Goal: Task Accomplishment & Management: Use online tool/utility

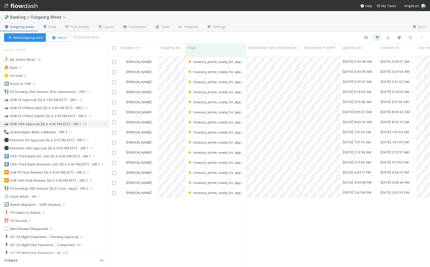
scroll to position [211, 317]
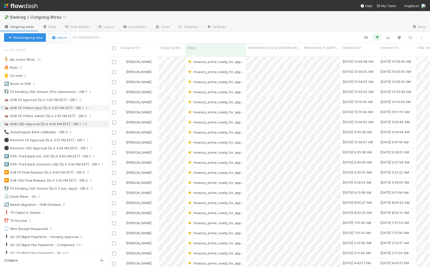
click at [96, 107] on div "🦗 GHB FX Offline Input [SLA 2:00 PM EST] - DRI 1 2" at bounding box center [56, 108] width 105 height 6
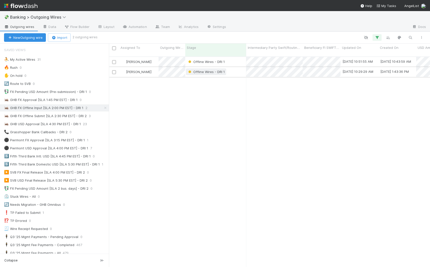
scroll to position [211, 317]
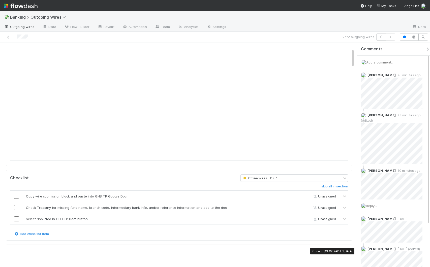
scroll to position [28, 0]
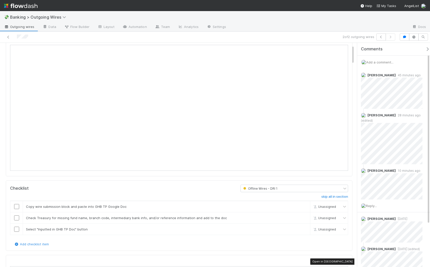
click at [18, 29] on link "Outgoing wires" at bounding box center [19, 27] width 38 height 8
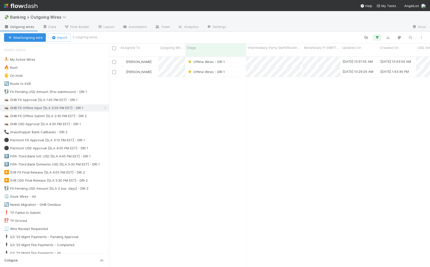
scroll to position [211, 317]
click at [97, 126] on div "🦗 GHB USD Approval [SLA 4:30 PM EST] - DRI 1 23" at bounding box center [56, 124] width 105 height 6
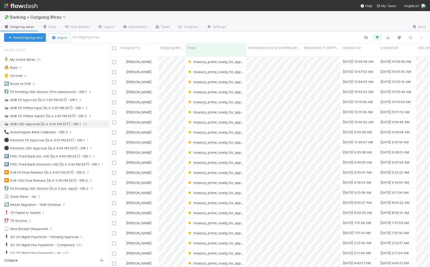
scroll to position [21, 0]
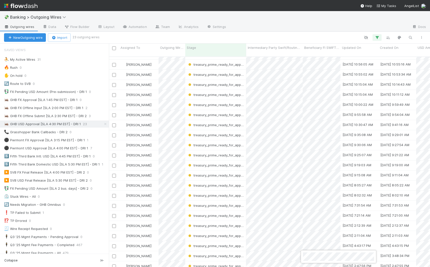
drag, startPoint x: 197, startPoint y: 264, endPoint x: 193, endPoint y: 264, distance: 4.1
click at [197, 264] on div at bounding box center [215, 133] width 430 height 267
click at [150, 261] on div "[PERSON_NAME]" at bounding box center [139, 266] width 40 height 10
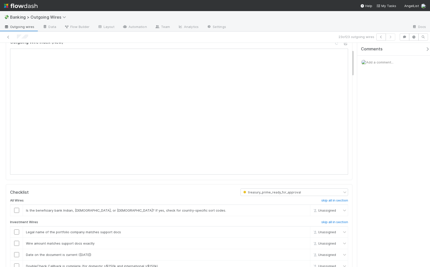
scroll to position [59, 0]
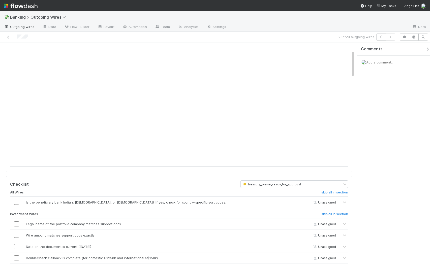
drag, startPoint x: 353, startPoint y: 59, endPoint x: 353, endPoint y: 66, distance: 7.3
click at [425, 49] on icon "button" at bounding box center [427, 49] width 5 height 4
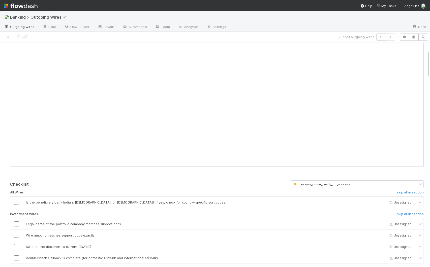
drag, startPoint x: 425, startPoint y: 65, endPoint x: 425, endPoint y: 62, distance: 3.0
click at [429, 62] on div at bounding box center [430, 155] width 0 height 224
drag, startPoint x: 424, startPoint y: 65, endPoint x: 424, endPoint y: 62, distance: 3.3
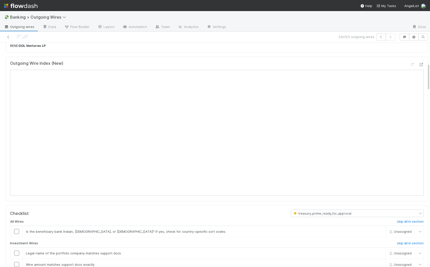
scroll to position [0, 0]
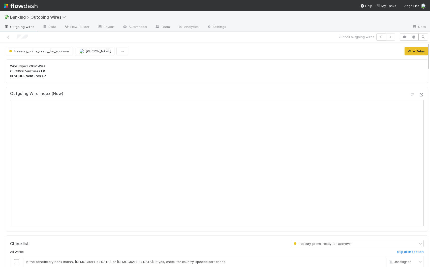
click at [11, 26] on span "Outgoing wires" at bounding box center [19, 26] width 30 height 5
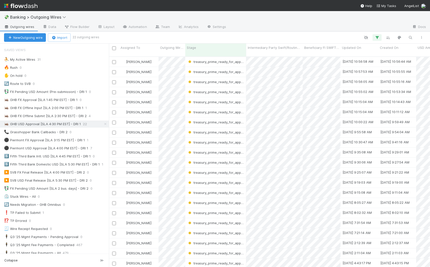
scroll to position [11, 0]
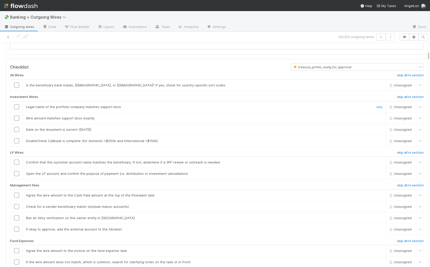
scroll to position [230, 0]
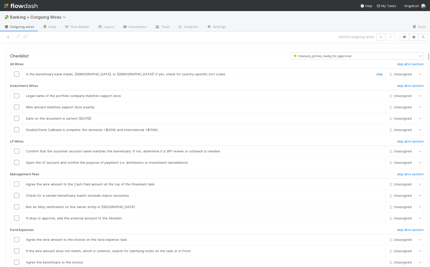
click at [376, 76] on link "skip" at bounding box center [379, 74] width 6 height 4
click at [16, 98] on input "checkbox" at bounding box center [16, 95] width 5 height 5
click at [18, 110] on input "checkbox" at bounding box center [16, 107] width 5 height 5
click at [16, 121] on input "checkbox" at bounding box center [16, 118] width 5 height 5
click at [17, 132] on input "checkbox" at bounding box center [16, 129] width 5 height 5
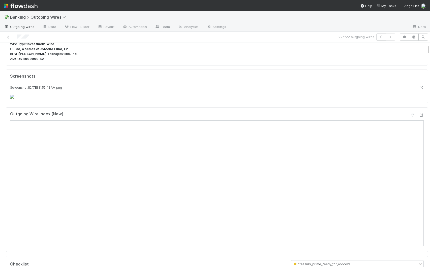
scroll to position [51, 0]
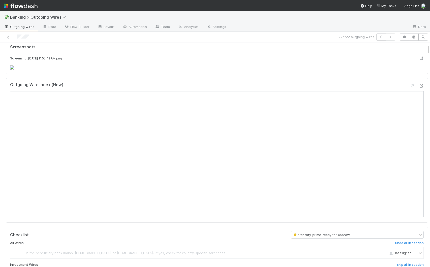
click at [8, 36] on icon at bounding box center [8, 37] width 5 height 3
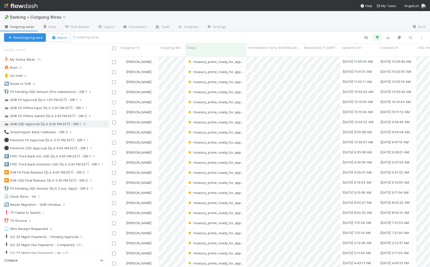
scroll to position [1, 0]
click at [150, 258] on div "[PERSON_NAME]" at bounding box center [139, 263] width 40 height 10
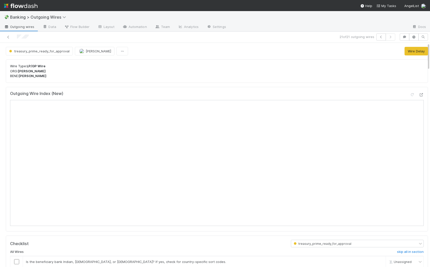
click at [23, 26] on span "Outgoing wires" at bounding box center [19, 26] width 30 height 5
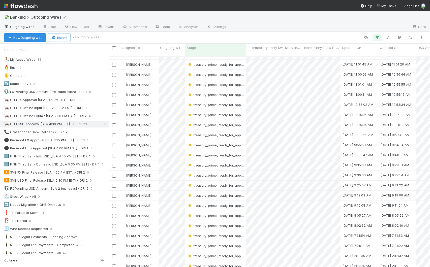
scroll to position [11, 0]
click at [157, 261] on div "[PERSON_NAME]" at bounding box center [139, 266] width 40 height 10
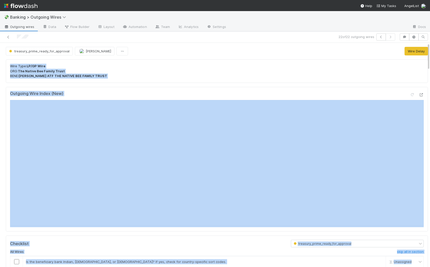
scroll to position [0, 2]
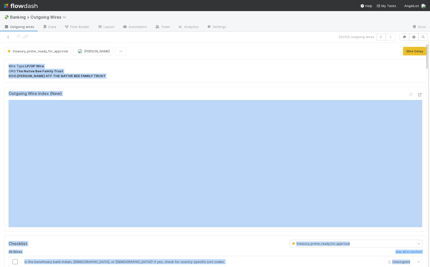
drag, startPoint x: 423, startPoint y: 63, endPoint x: 424, endPoint y: 66, distance: 3.3
click at [424, 66] on div "treasury_prime_ready_for_approval Giang Nguyen Wire Delay Wire Type: LP/GP Wire…" at bounding box center [215, 155] width 430 height 224
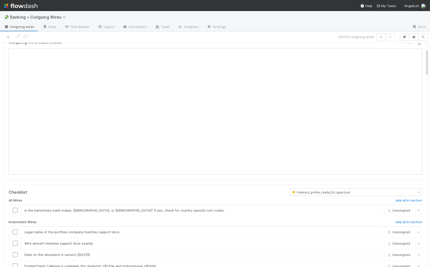
scroll to position [53, 0]
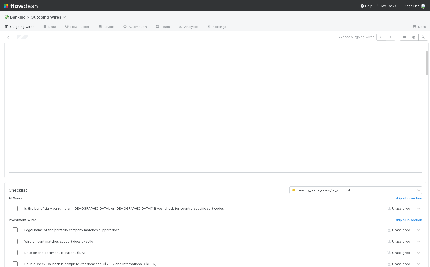
drag, startPoint x: 423, startPoint y: 62, endPoint x: 423, endPoint y: 68, distance: 6.5
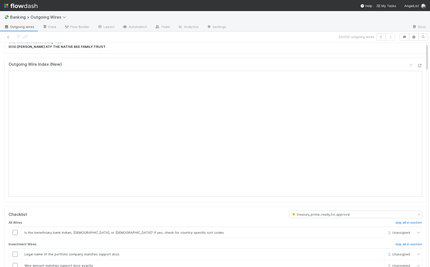
scroll to position [0, 0]
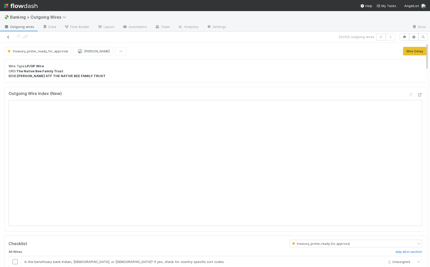
click at [8, 36] on icon at bounding box center [8, 37] width 5 height 3
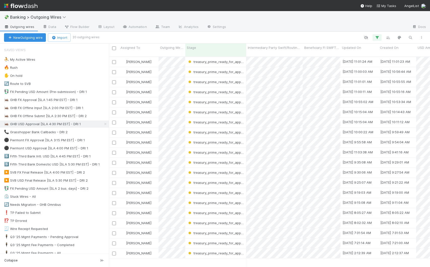
scroll to position [211, 317]
click at [152, 250] on div "[PERSON_NAME]" at bounding box center [139, 253] width 40 height 10
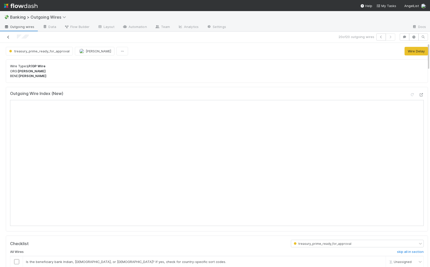
click at [10, 38] on icon at bounding box center [8, 37] width 5 height 3
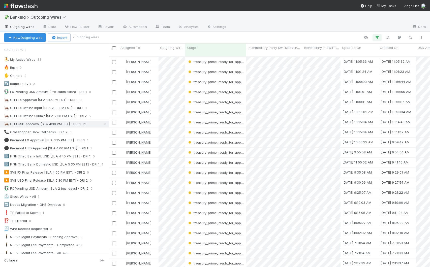
scroll to position [1, 0]
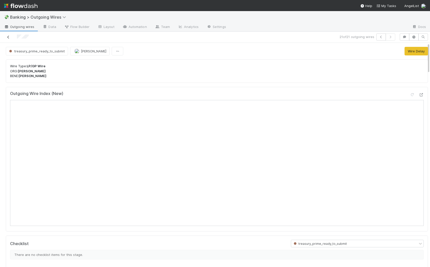
click at [10, 37] on icon at bounding box center [8, 37] width 5 height 3
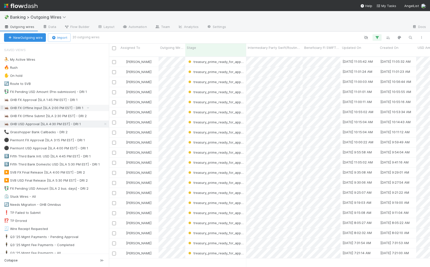
scroll to position [211, 317]
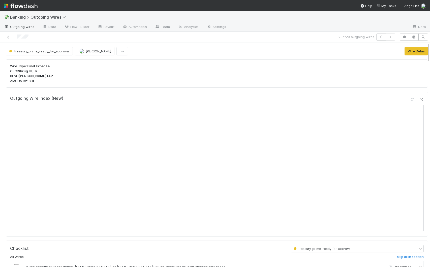
click at [429, 56] on div at bounding box center [430, 155] width 0 height 224
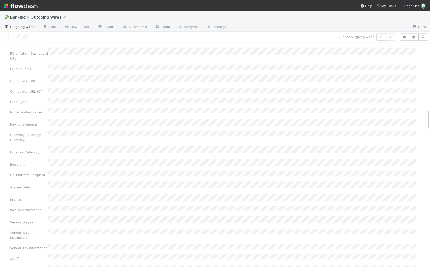
scroll to position [759, 0]
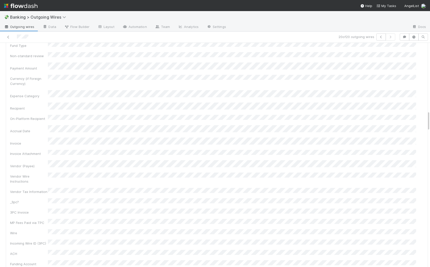
drag, startPoint x: 424, startPoint y: 59, endPoint x: 429, endPoint y: 127, distance: 68.2
click at [429, 127] on div "💸 Banking > Outgoing Wires Outgoing wires Data Flow Builder Layout Automation T…" at bounding box center [215, 139] width 430 height 256
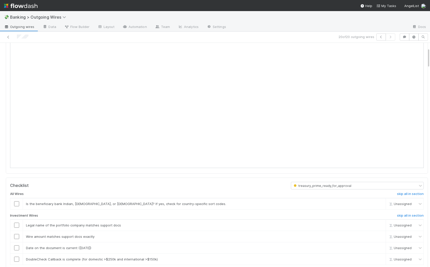
scroll to position [0, 0]
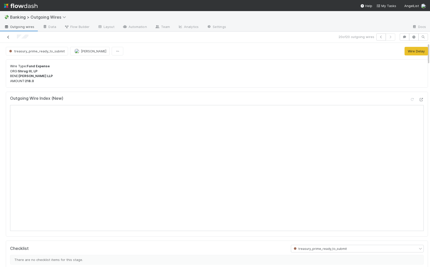
click at [7, 37] on icon at bounding box center [8, 37] width 5 height 3
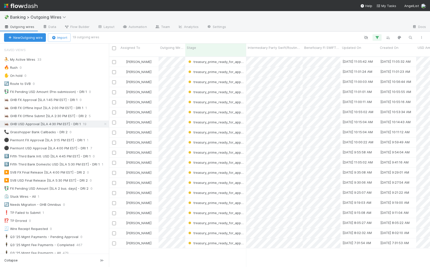
scroll to position [211, 317]
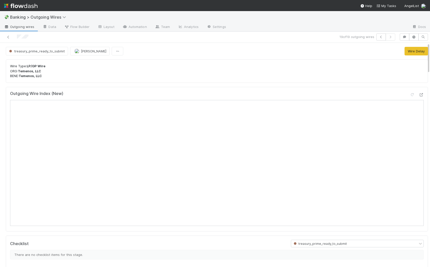
click at [12, 29] on span "Outgoing wires" at bounding box center [19, 26] width 30 height 5
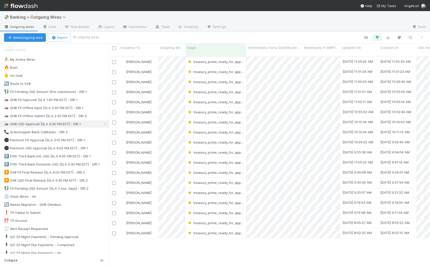
scroll to position [211, 317]
click at [153, 229] on div "Giang Nguyen" at bounding box center [139, 233] width 40 height 10
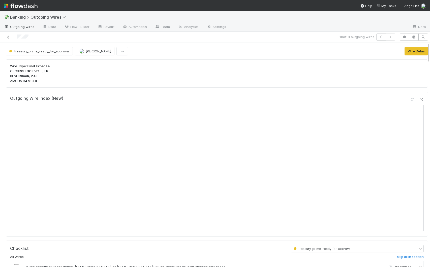
click at [9, 37] on icon at bounding box center [8, 37] width 5 height 3
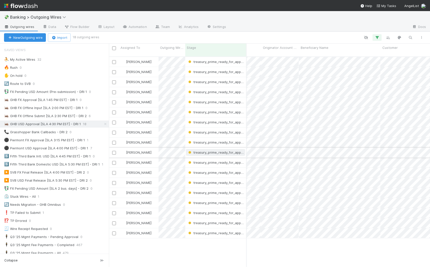
scroll to position [0, 268]
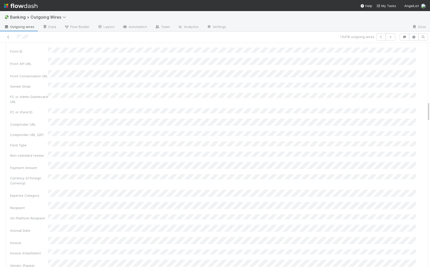
scroll to position [680, 0]
drag, startPoint x: 424, startPoint y: 58, endPoint x: 426, endPoint y: 119, distance: 61.0
click at [426, 119] on div "treasury_prime_ready_for_approval Giang Nguyen Wire Delay Wire Type: Fund Expen…" at bounding box center [215, 155] width 430 height 224
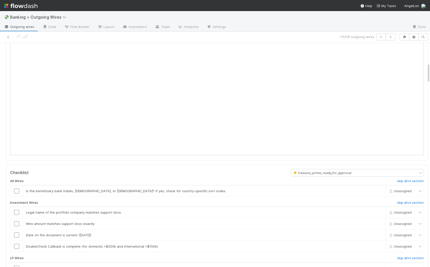
scroll to position [0, 0]
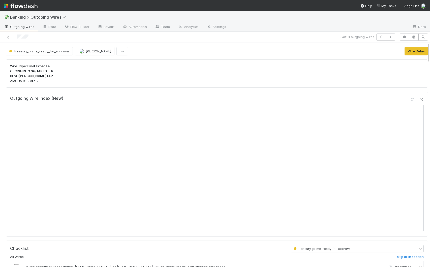
click at [10, 37] on icon at bounding box center [8, 37] width 5 height 3
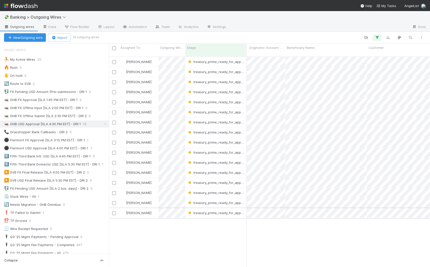
scroll to position [0, 304]
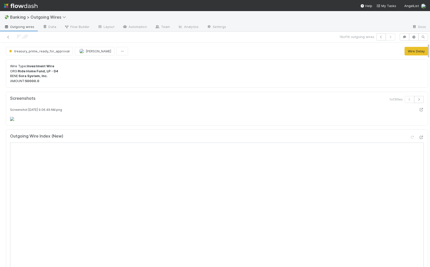
drag, startPoint x: 425, startPoint y: 53, endPoint x: 425, endPoint y: 55, distance: 2.5
click at [429, 55] on div at bounding box center [430, 155] width 0 height 224
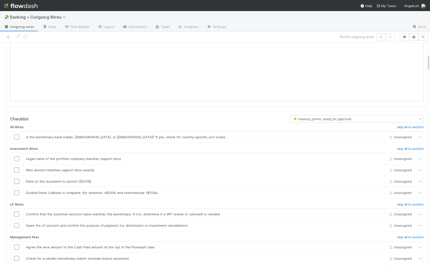
scroll to position [164, 0]
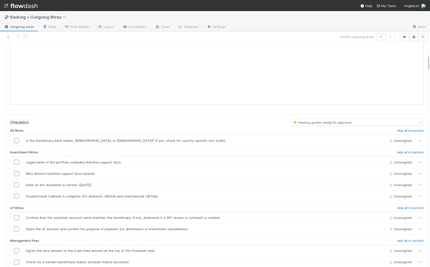
drag, startPoint x: 424, startPoint y: 51, endPoint x: 424, endPoint y: 63, distance: 11.8
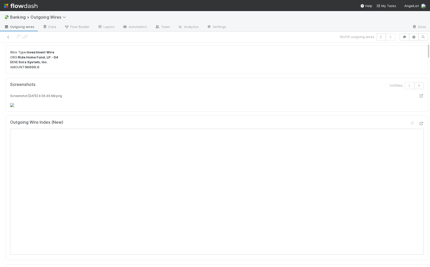
scroll to position [4, 0]
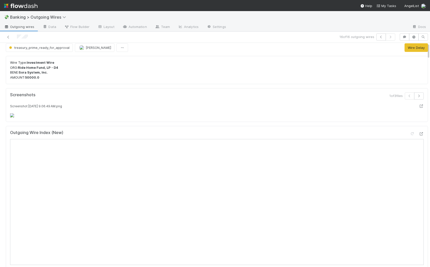
drag, startPoint x: 424, startPoint y: 62, endPoint x: 420, endPoint y: 73, distance: 10.7
click at [416, 96] on icon "button" at bounding box center [418, 95] width 5 height 3
click at [416, 94] on icon "button" at bounding box center [418, 95] width 5 height 3
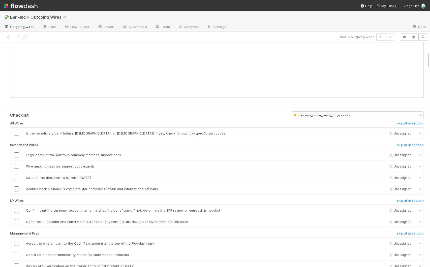
scroll to position [210, 0]
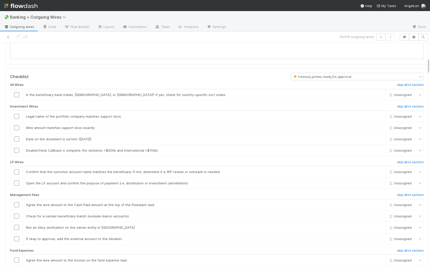
drag, startPoint x: 424, startPoint y: 55, endPoint x: 424, endPoint y: 70, distance: 14.9
click at [16, 119] on input "checkbox" at bounding box center [16, 116] width 5 height 5
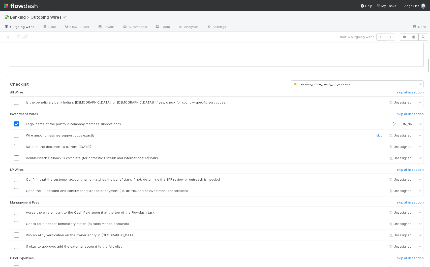
click at [17, 138] on input "checkbox" at bounding box center [16, 135] width 5 height 5
click at [16, 149] on input "checkbox" at bounding box center [16, 146] width 5 height 5
click at [376, 160] on link "skip" at bounding box center [379, 158] width 6 height 4
click at [376, 104] on link "skip" at bounding box center [379, 102] width 6 height 4
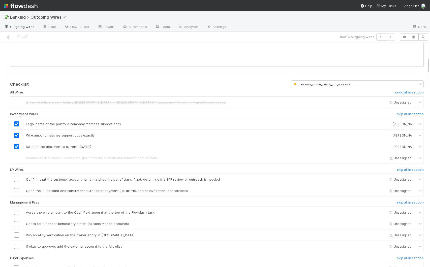
click at [8, 36] on icon at bounding box center [8, 37] width 5 height 3
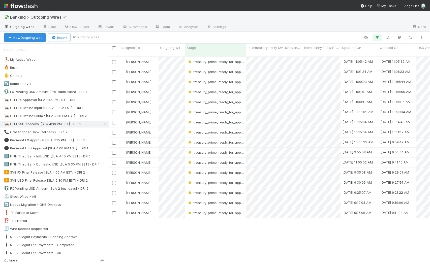
scroll to position [211, 317]
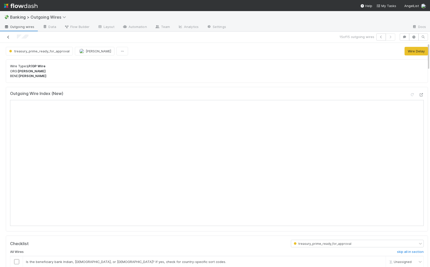
click at [7, 36] on icon at bounding box center [8, 37] width 5 height 3
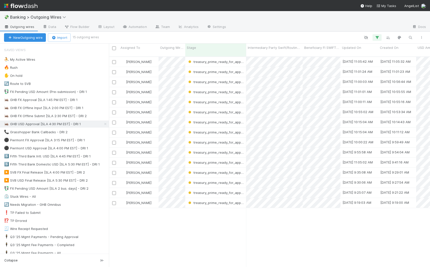
scroll to position [211, 317]
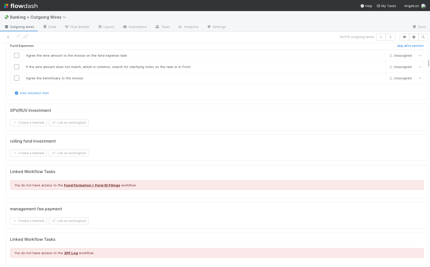
scroll to position [421, 0]
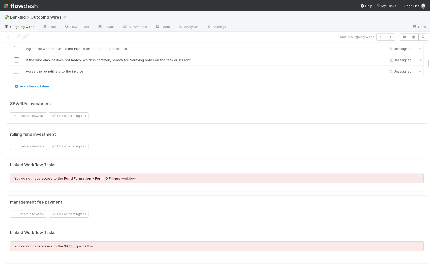
drag, startPoint x: 424, startPoint y: 53, endPoint x: 426, endPoint y: 69, distance: 15.7
click at [426, 69] on div "💸 Banking > Outgoing Wires Outgoing wires Data Flow Builder Layout Automation T…" at bounding box center [215, 139] width 430 height 256
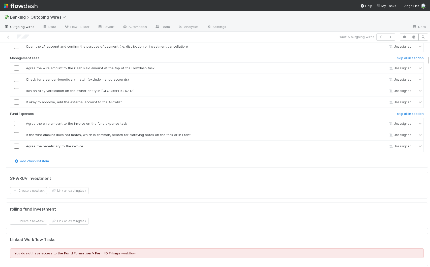
scroll to position [326, 0]
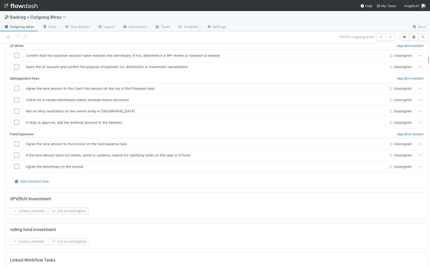
drag, startPoint x: 424, startPoint y: 63, endPoint x: 424, endPoint y: 59, distance: 3.5
drag, startPoint x: 424, startPoint y: 59, endPoint x: 424, endPoint y: 65, distance: 5.8
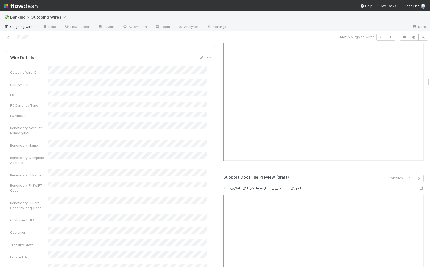
scroll to position [509, 0]
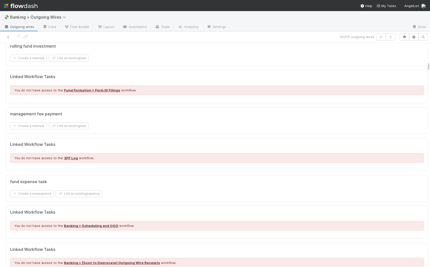
drag, startPoint x: 424, startPoint y: 59, endPoint x: 423, endPoint y: 66, distance: 6.8
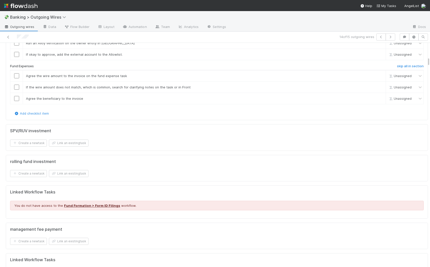
scroll to position [374, 0]
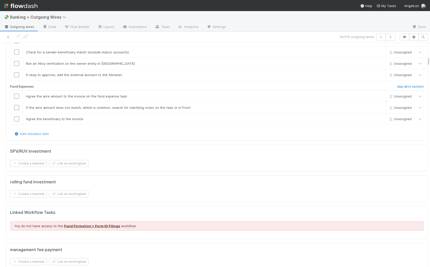
drag, startPoint x: 424, startPoint y: 68, endPoint x: 423, endPoint y: 62, distance: 5.1
click at [8, 37] on icon at bounding box center [8, 37] width 5 height 3
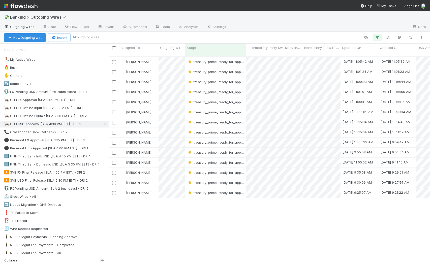
scroll to position [211, 317]
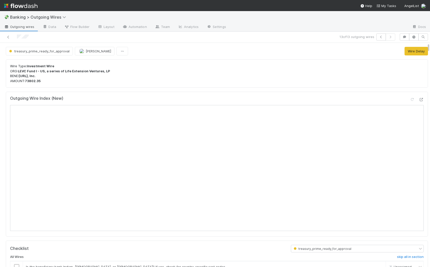
click at [424, 50] on div "treasury_prime_ready_for_approval Giang Nguyen Wire Delay" at bounding box center [216, 51] width 429 height 9
drag, startPoint x: 424, startPoint y: 49, endPoint x: 424, endPoint y: 52, distance: 2.6
click at [424, 52] on div "treasury_prime_ready_for_approval Giang Nguyen Wire Delay" at bounding box center [216, 51] width 433 height 9
drag, startPoint x: 424, startPoint y: 49, endPoint x: 421, endPoint y: 47, distance: 4.3
click at [421, 47] on div "treasury_prime_ready_for_approval Giang Nguyen Wire Delay" at bounding box center [216, 51] width 433 height 9
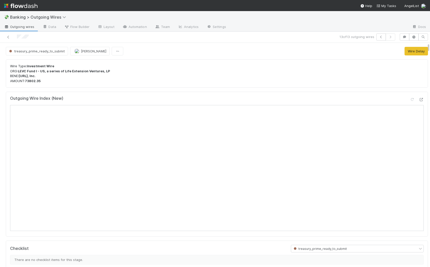
click at [10, 28] on span "Outgoing wires" at bounding box center [19, 26] width 30 height 5
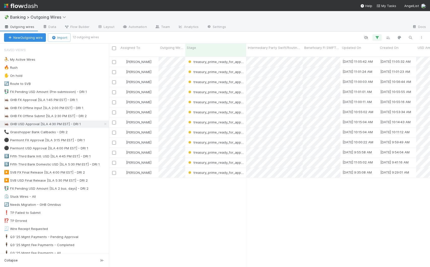
scroll to position [211, 317]
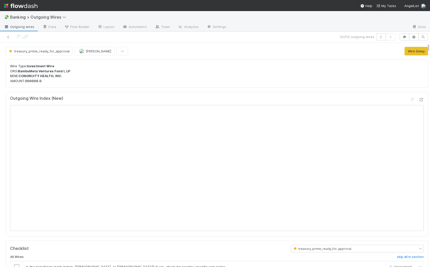
drag, startPoint x: 424, startPoint y: 47, endPoint x: 424, endPoint y: 55, distance: 8.6
click at [424, 55] on div "treasury_prime_ready_for_approval Giang Nguyen Wire Delay" at bounding box center [216, 51] width 433 height 9
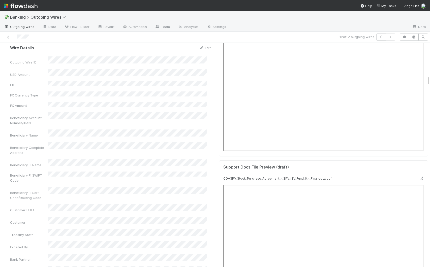
scroll to position [845, 0]
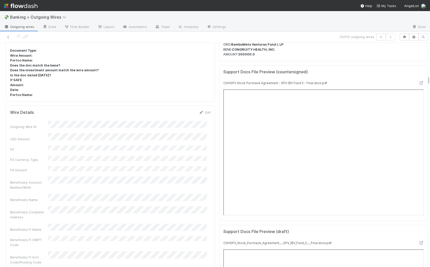
drag, startPoint x: 424, startPoint y: 55, endPoint x: 426, endPoint y: 80, distance: 24.3
click at [426, 80] on div "💸 Banking > Outgoing Wires Outgoing wires Data Flow Builder Layout Automation T…" at bounding box center [215, 139] width 430 height 256
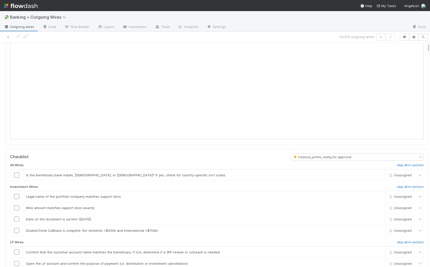
scroll to position [0, 0]
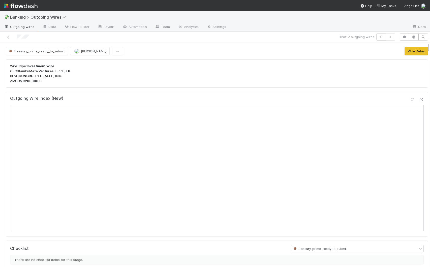
click at [21, 27] on span "Outgoing wires" at bounding box center [19, 26] width 30 height 5
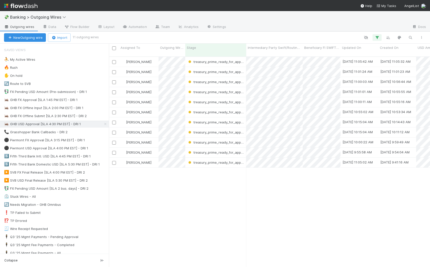
scroll to position [211, 317]
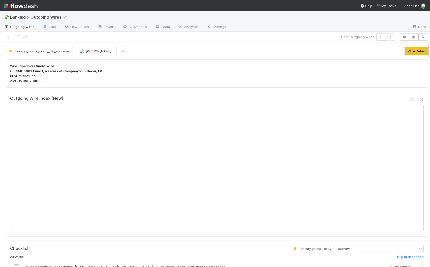
drag, startPoint x: 424, startPoint y: 50, endPoint x: 424, endPoint y: 54, distance: 4.0
click at [424, 54] on div "treasury_prime_ready_for_approval Giang Nguyen Wire Delay" at bounding box center [216, 51] width 433 height 9
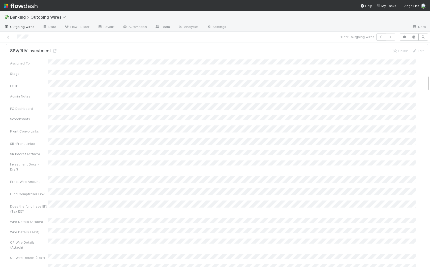
scroll to position [447, 0]
drag, startPoint x: 424, startPoint y: 49, endPoint x: 425, endPoint y: 82, distance: 32.2
click at [425, 82] on div "treasury_prime_ready_for_approval Giang Nguyen Wire Delay Wire Type: Investment…" at bounding box center [215, 155] width 430 height 224
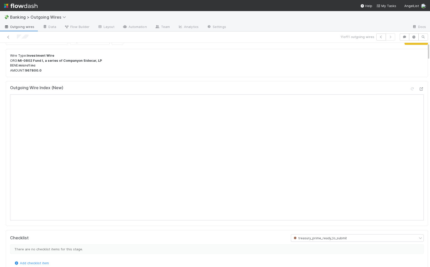
scroll to position [0, 0]
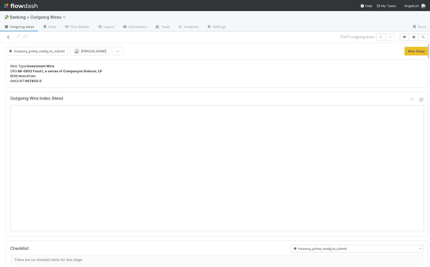
click at [7, 37] on icon at bounding box center [8, 37] width 5 height 3
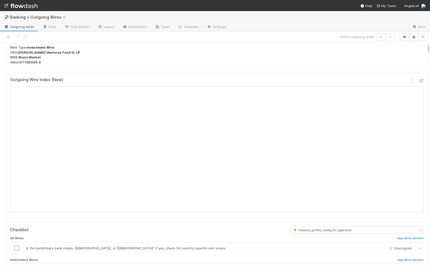
scroll to position [31, 0]
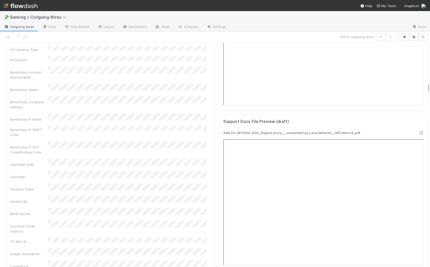
scroll to position [986, 0]
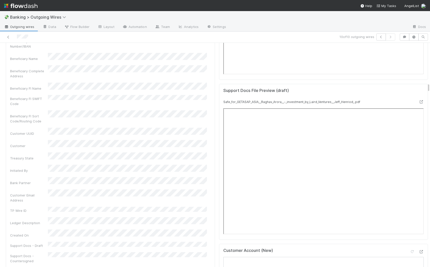
drag, startPoint x: 424, startPoint y: 49, endPoint x: 425, endPoint y: 87, distance: 38.5
click at [425, 87] on div "treasury_prime_ready_for_approval Giang Nguyen Wire Delay Wire Type: Investment…" at bounding box center [215, 155] width 430 height 224
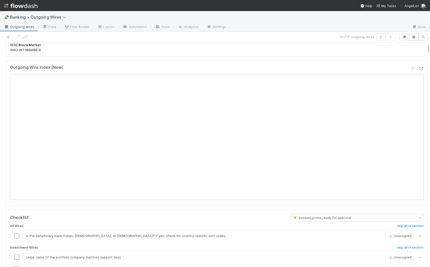
scroll to position [37, 0]
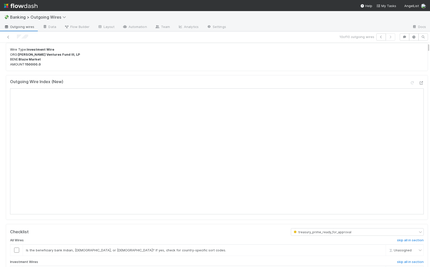
scroll to position [0, 0]
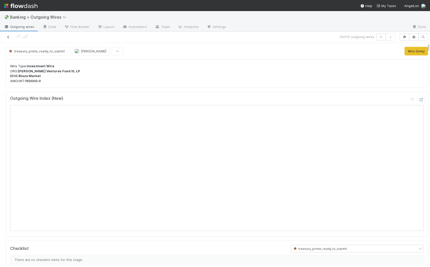
click at [9, 37] on icon at bounding box center [8, 37] width 5 height 3
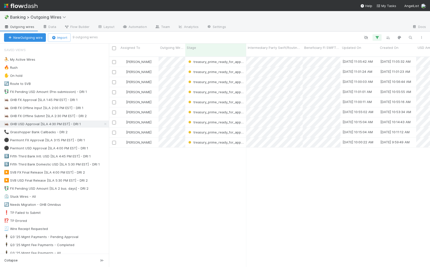
scroll to position [211, 317]
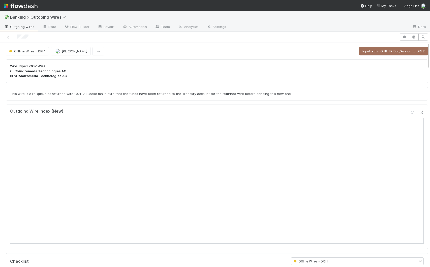
click at [16, 28] on span "Outgoing wires" at bounding box center [19, 26] width 30 height 5
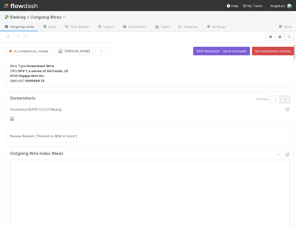
click at [281, 102] on button "button" at bounding box center [286, 99] width 10 height 7
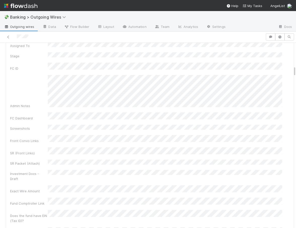
scroll to position [406, 0]
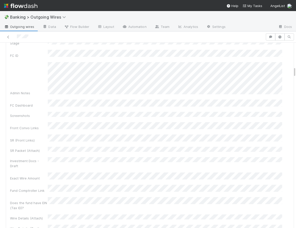
drag, startPoint x: 291, startPoint y: 51, endPoint x: 293, endPoint y: 75, distance: 24.0
click at [293, 75] on div "💸 Banking > Outgoing Wires Outgoing wires Data Flow Builder Layout Automation T…" at bounding box center [148, 119] width 296 height 217
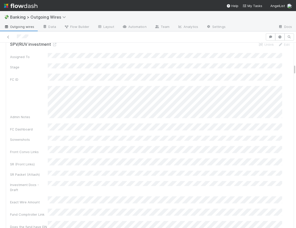
drag, startPoint x: 291, startPoint y: 55, endPoint x: 291, endPoint y: 78, distance: 22.4
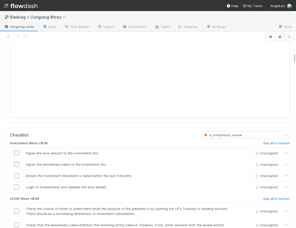
scroll to position [164, 0]
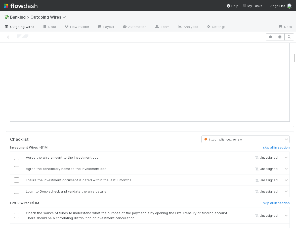
drag, startPoint x: 291, startPoint y: 80, endPoint x: 290, endPoint y: 57, distance: 23.7
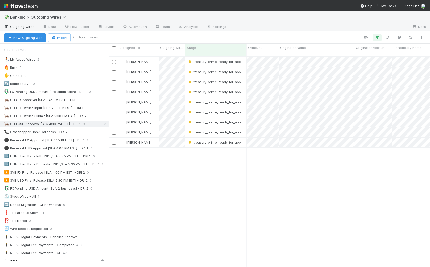
scroll to position [0, 282]
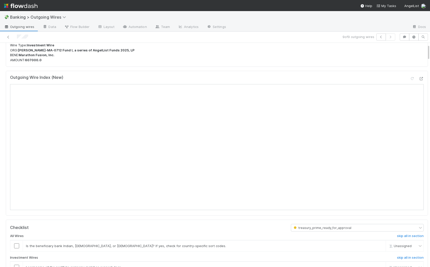
scroll to position [24, 0]
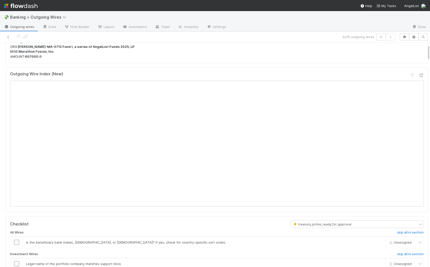
drag, startPoint x: 423, startPoint y: 54, endPoint x: 424, endPoint y: 58, distance: 3.7
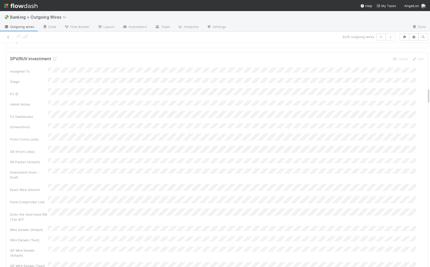
scroll to position [418, 0]
drag, startPoint x: 424, startPoint y: 56, endPoint x: 420, endPoint y: 84, distance: 28.8
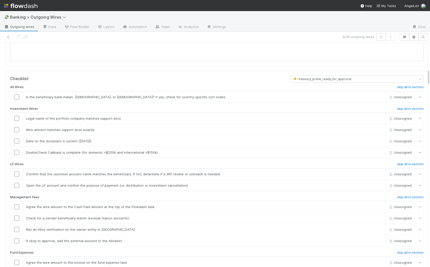
scroll to position [120, 0]
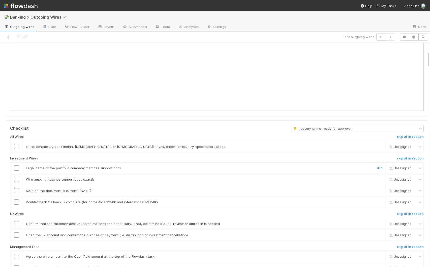
click at [16, 168] on input "checkbox" at bounding box center [16, 167] width 5 height 5
click at [15, 182] on input "checkbox" at bounding box center [16, 179] width 5 height 5
click at [15, 193] on input "checkbox" at bounding box center [16, 190] width 5 height 5
click at [16, 203] on input "checkbox" at bounding box center [16, 201] width 5 height 5
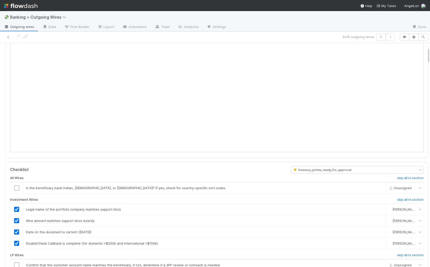
scroll to position [64, 0]
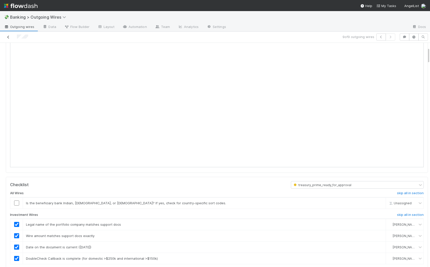
click at [9, 38] on icon at bounding box center [8, 37] width 5 height 3
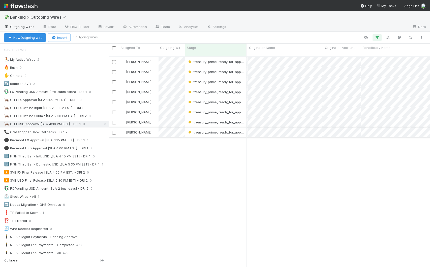
scroll to position [0, 204]
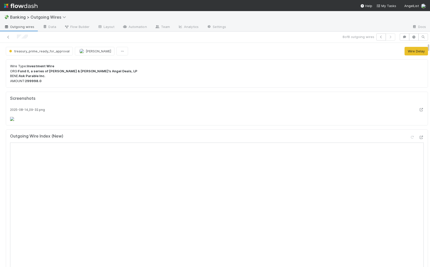
drag, startPoint x: 424, startPoint y: 60, endPoint x: 423, endPoint y: 53, distance: 6.8
drag, startPoint x: 424, startPoint y: 47, endPoint x: 424, endPoint y: 50, distance: 3.1
click at [424, 51] on div "treasury_prime_ready_for_approval Giang Nguyen Wire Delay" at bounding box center [216, 51] width 433 height 9
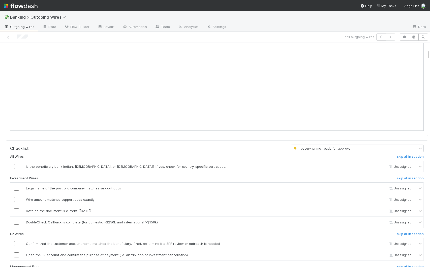
scroll to position [200, 0]
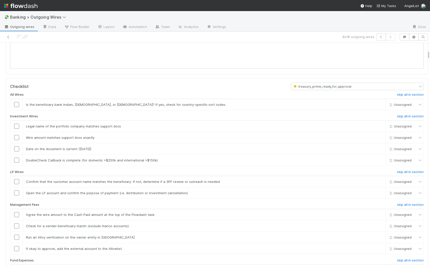
drag, startPoint x: 424, startPoint y: 49, endPoint x: 425, endPoint y: 56, distance: 7.3
click at [425, 56] on div "treasury_prime_ready_for_approval Giang Nguyen Wire Delay Wire Type: Investment…" at bounding box center [215, 155] width 430 height 224
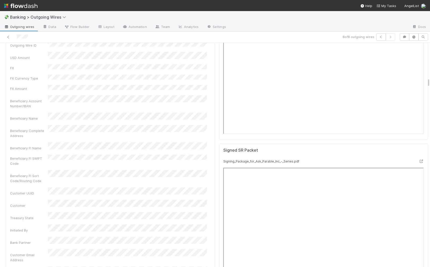
scroll to position [937, 0]
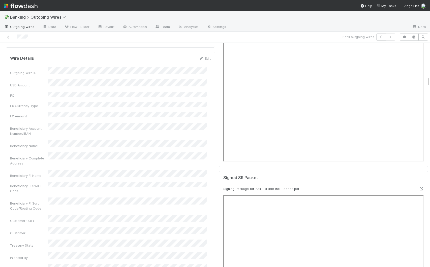
drag, startPoint x: 424, startPoint y: 54, endPoint x: 427, endPoint y: 81, distance: 27.1
click at [427, 81] on div "💸 Banking > Outgoing Wires Outgoing wires Data Flow Builder Layout Automation T…" at bounding box center [215, 139] width 430 height 256
drag, startPoint x: 425, startPoint y: 82, endPoint x: 421, endPoint y: 44, distance: 38.7
click at [421, 44] on div "treasury_prime_ready_for_approval Giang Nguyen Wire Delay Wire Type: Investment…" at bounding box center [215, 155] width 430 height 224
click at [429, 80] on div at bounding box center [430, 155] width 0 height 224
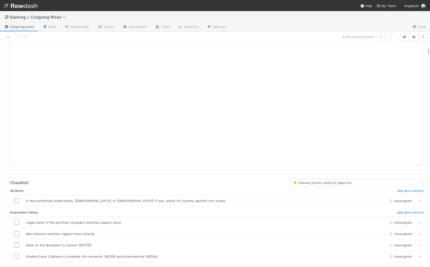
scroll to position [90, 0]
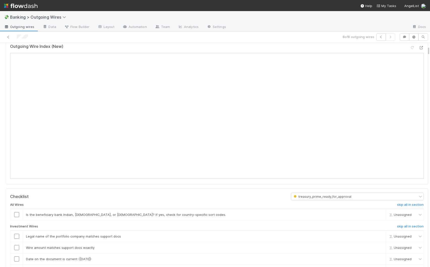
drag, startPoint x: 424, startPoint y: 82, endPoint x: 423, endPoint y: 51, distance: 31.0
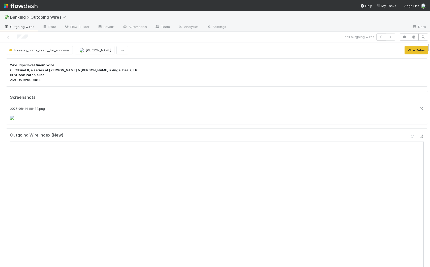
scroll to position [0, 0]
click at [8, 37] on icon at bounding box center [8, 37] width 5 height 3
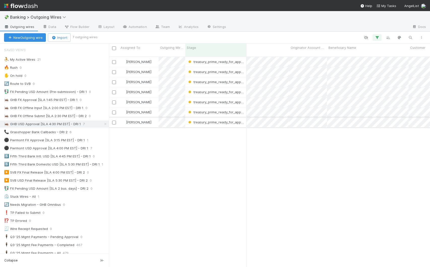
scroll to position [0, 322]
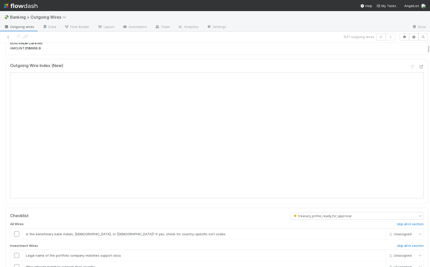
scroll to position [39, 0]
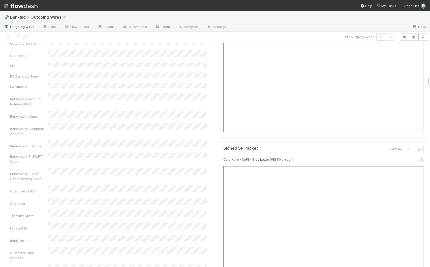
scroll to position [883, 0]
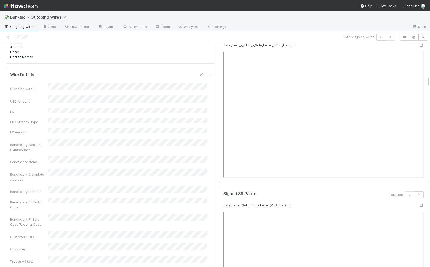
drag, startPoint x: 424, startPoint y: 48, endPoint x: 429, endPoint y: 80, distance: 32.8
click at [429, 80] on div "💸 Banking > Outgoing Wires Outgoing wires Data Flow Builder Layout Automation T…" at bounding box center [215, 139] width 430 height 256
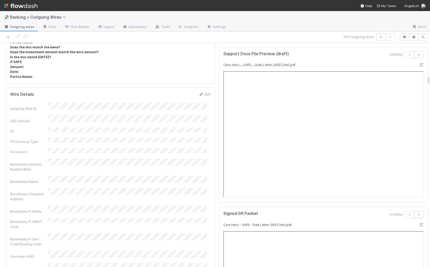
scroll to position [857, 0]
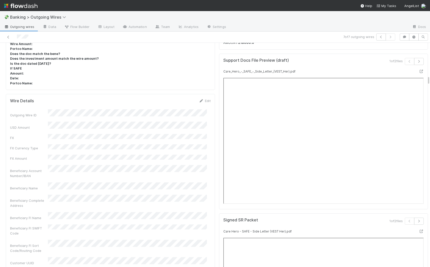
click at [414, 59] on button "button" at bounding box center [419, 61] width 10 height 7
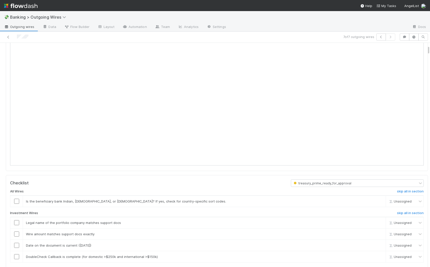
scroll to position [131, 0]
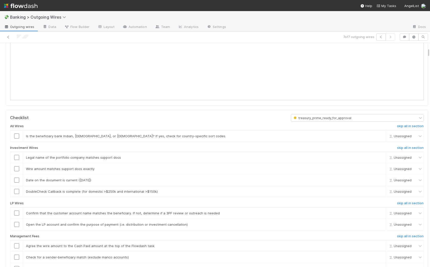
drag, startPoint x: 424, startPoint y: 81, endPoint x: 422, endPoint y: 53, distance: 28.0
click at [16, 181] on input "checkbox" at bounding box center [16, 180] width 5 height 5
click at [16, 167] on input "checkbox" at bounding box center [16, 168] width 5 height 5
click at [16, 159] on input "checkbox" at bounding box center [16, 157] width 5 height 5
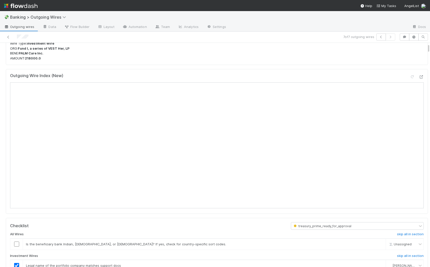
scroll to position [0, 0]
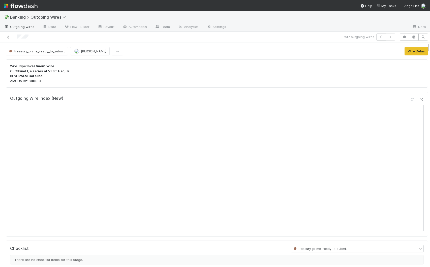
click at [8, 36] on icon at bounding box center [8, 37] width 5 height 3
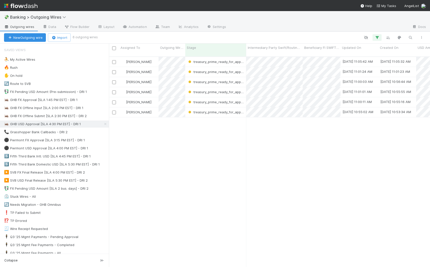
scroll to position [211, 317]
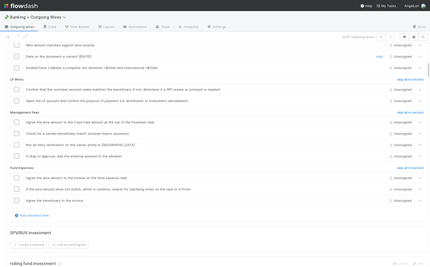
scroll to position [241, 0]
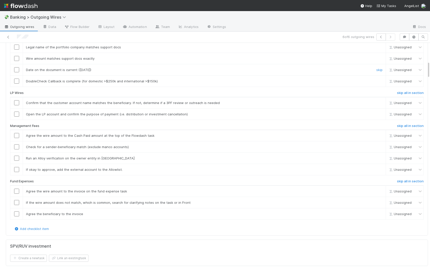
drag, startPoint x: 424, startPoint y: 53, endPoint x: 412, endPoint y: 71, distance: 22.1
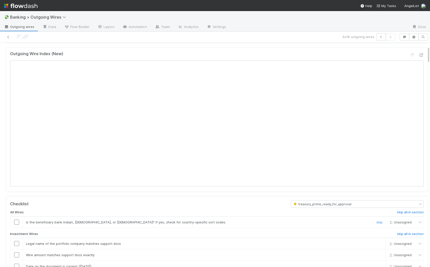
scroll to position [49, 0]
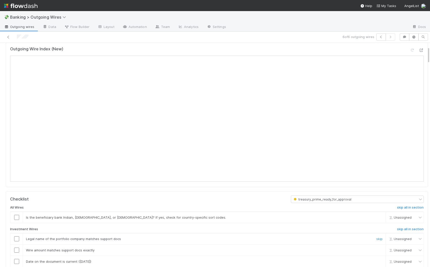
click at [18, 240] on input "checkbox" at bounding box center [16, 238] width 5 height 5
click at [18, 252] on input "checkbox" at bounding box center [16, 250] width 5 height 5
click at [17, 264] on input "checkbox" at bounding box center [16, 261] width 5 height 5
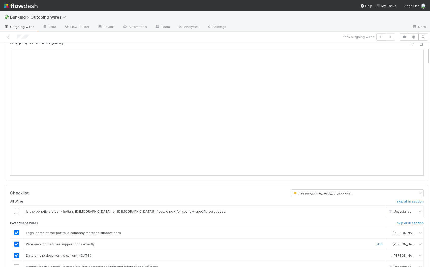
scroll to position [61, 0]
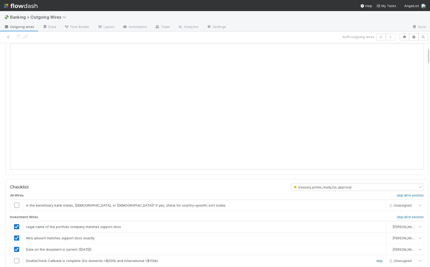
click at [376, 261] on link "skip" at bounding box center [379, 261] width 6 height 4
click at [376, 206] on link "skip" at bounding box center [379, 205] width 6 height 4
click at [8, 37] on icon at bounding box center [8, 37] width 5 height 3
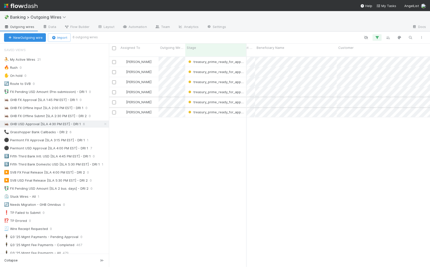
scroll to position [0, 264]
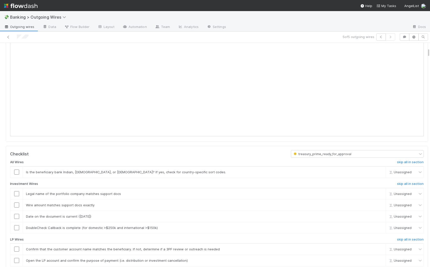
drag, startPoint x: 424, startPoint y: 49, endPoint x: 425, endPoint y: 54, distance: 5.1
click at [425, 54] on div "treasury_prime_ready_for_approval Giang Nguyen Wire Delay Wire Type: Investment…" at bounding box center [215, 155] width 430 height 224
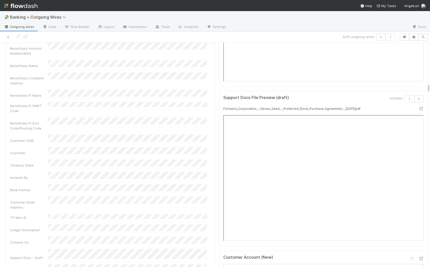
scroll to position [977, 0]
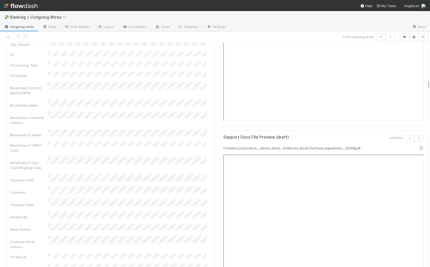
drag, startPoint x: 424, startPoint y: 52, endPoint x: 426, endPoint y: 84, distance: 32.3
click at [426, 84] on div "💸 Banking > Outgoing Wires Outgoing wires Data Flow Builder Layout Automation T…" at bounding box center [215, 139] width 430 height 256
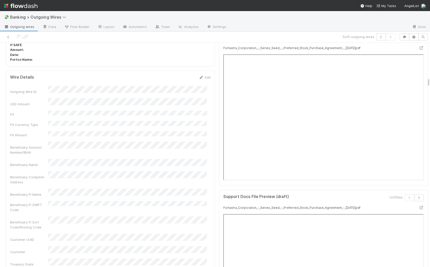
click at [416, 39] on icon "button" at bounding box center [418, 37] width 5 height 3
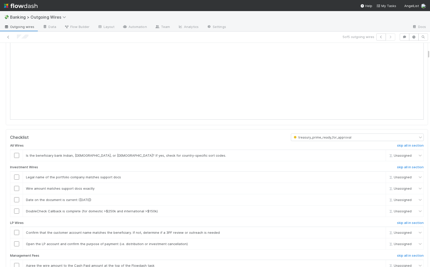
scroll to position [176, 0]
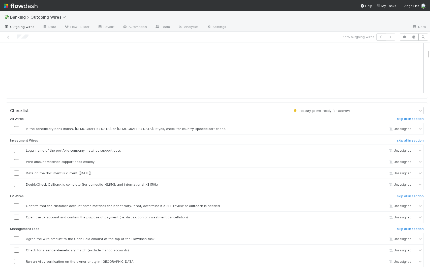
click at [429, 56] on div at bounding box center [430, 155] width 0 height 224
drag, startPoint x: 423, startPoint y: 56, endPoint x: 420, endPoint y: 65, distance: 10.0
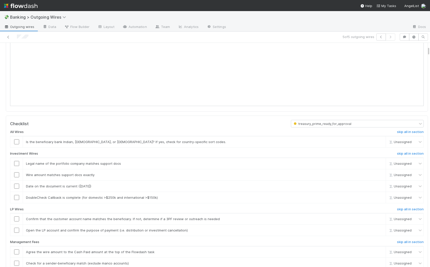
scroll to position [90, 0]
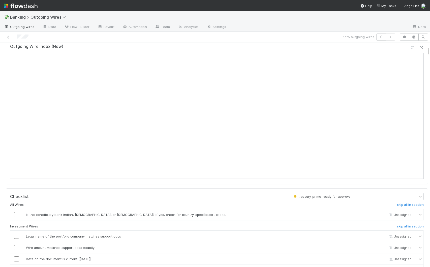
drag, startPoint x: 424, startPoint y: 54, endPoint x: 424, endPoint y: 51, distance: 3.5
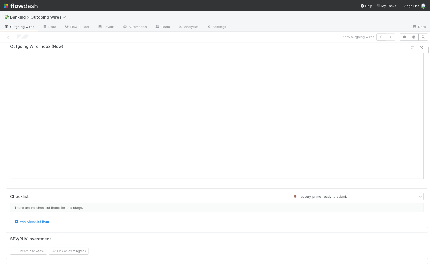
scroll to position [0, 0]
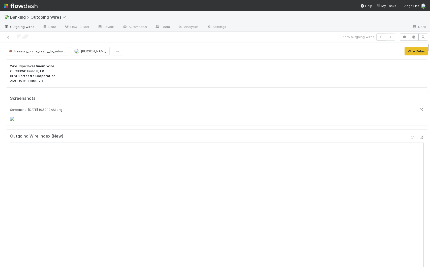
click at [8, 38] on icon at bounding box center [8, 37] width 5 height 3
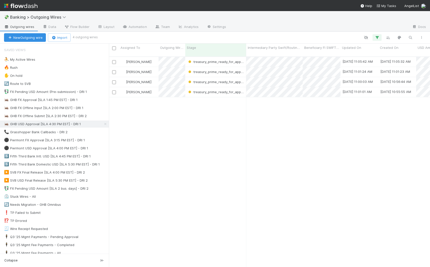
scroll to position [211, 317]
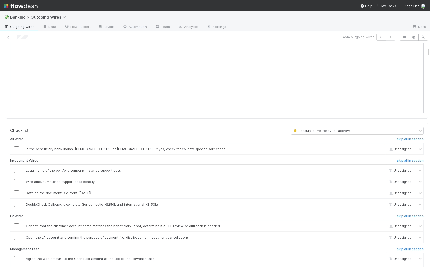
scroll to position [13, 0]
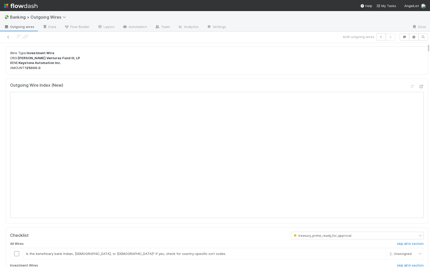
drag, startPoint x: 424, startPoint y: 59, endPoint x: 430, endPoint y: 60, distance: 6.3
click at [429, 60] on html "💸 Banking > Outgoing Wires Outgoing wires Data Flow Builder Layout Automation T…" at bounding box center [215, 133] width 430 height 267
click at [8, 37] on icon at bounding box center [8, 37] width 5 height 3
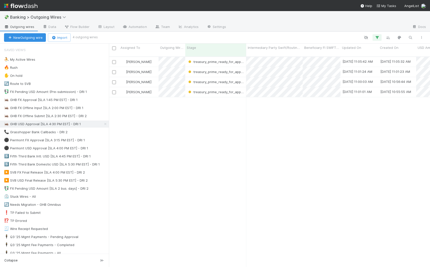
scroll to position [211, 317]
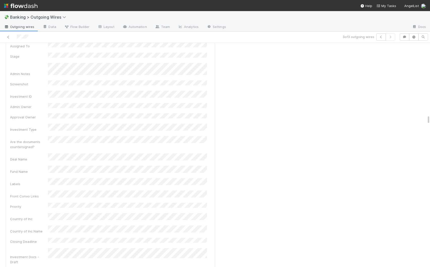
scroll to position [2088, 0]
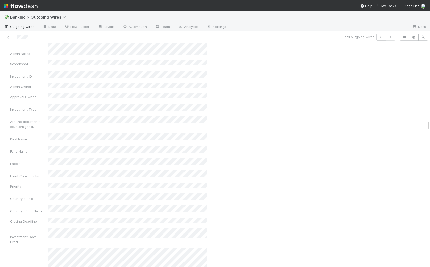
drag, startPoint x: 424, startPoint y: 57, endPoint x: 436, endPoint y: 136, distance: 79.3
click at [429, 136] on html "💸 Banking > Outgoing Wires Outgoing wires Data Flow Builder Layout Automation T…" at bounding box center [215, 133] width 430 height 267
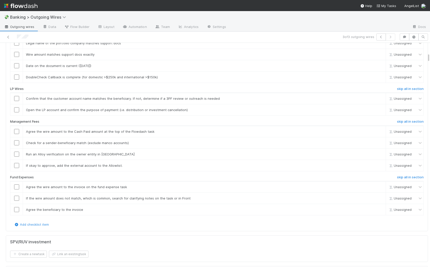
scroll to position [270, 0]
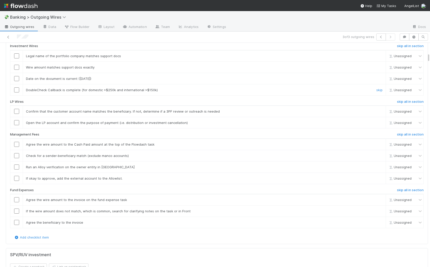
click at [17, 92] on input "checkbox" at bounding box center [16, 89] width 5 height 5
click at [15, 81] on input "checkbox" at bounding box center [16, 78] width 5 height 5
click at [15, 70] on input "checkbox" at bounding box center [16, 67] width 5 height 5
click at [15, 58] on input "checkbox" at bounding box center [16, 55] width 5 height 5
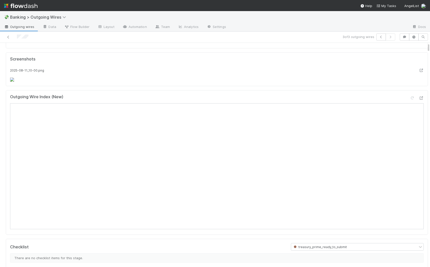
scroll to position [0, 0]
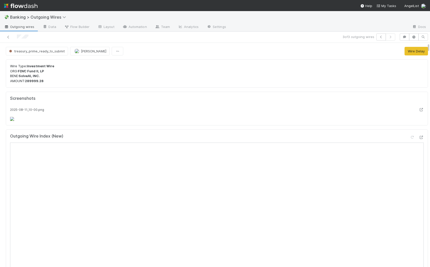
click at [10, 34] on div at bounding box center [101, 37] width 198 height 7
click at [10, 37] on icon at bounding box center [8, 37] width 5 height 3
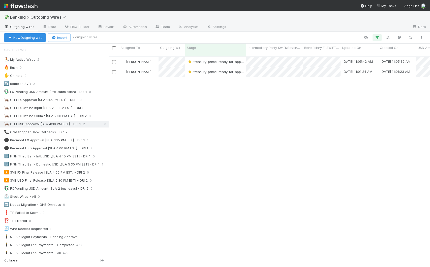
scroll to position [211, 317]
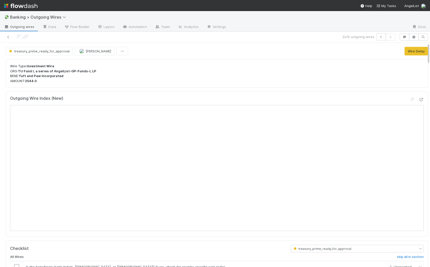
click at [429, 59] on div at bounding box center [430, 155] width 0 height 224
drag, startPoint x: 424, startPoint y: 54, endPoint x: 424, endPoint y: 57, distance: 3.3
drag, startPoint x: 424, startPoint y: 55, endPoint x: 436, endPoint y: 45, distance: 15.9
click at [429, 45] on html "💸 Banking > Outgoing Wires Outgoing wires Data Flow Builder Layout Automation T…" at bounding box center [215, 133] width 430 height 267
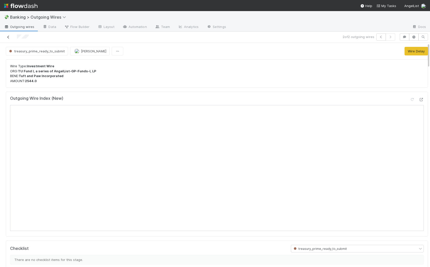
click at [8, 37] on icon at bounding box center [8, 37] width 5 height 3
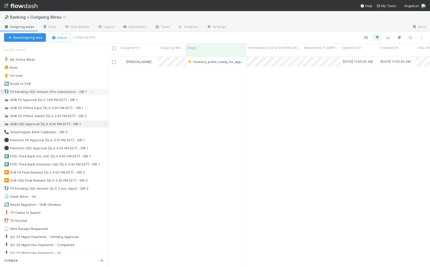
scroll to position [211, 317]
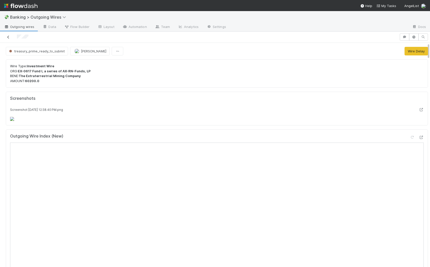
click at [9, 38] on icon at bounding box center [8, 37] width 5 height 3
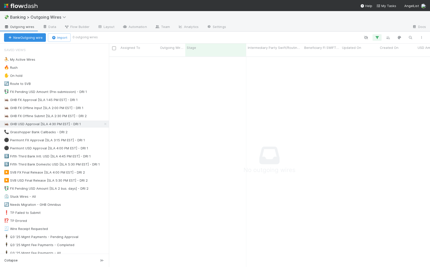
scroll to position [207, 317]
click at [101, 148] on div "⚫ Piermont USD Approval [SLA 4:00 PM EST] - DRI 1 7" at bounding box center [56, 148] width 105 height 6
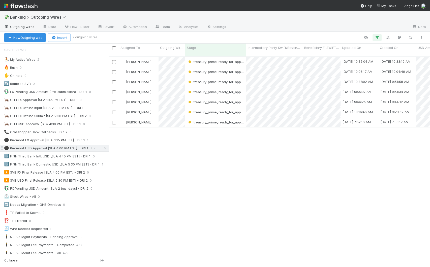
scroll to position [211, 317]
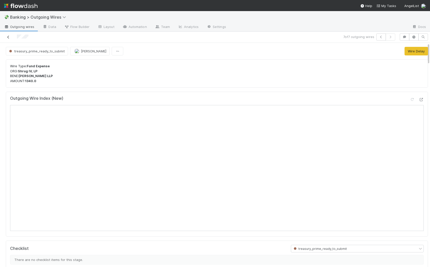
click at [10, 38] on icon at bounding box center [8, 37] width 5 height 3
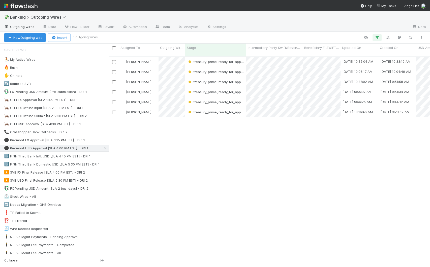
scroll to position [211, 317]
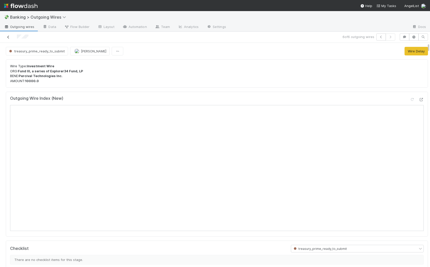
click at [9, 37] on icon at bounding box center [8, 37] width 5 height 3
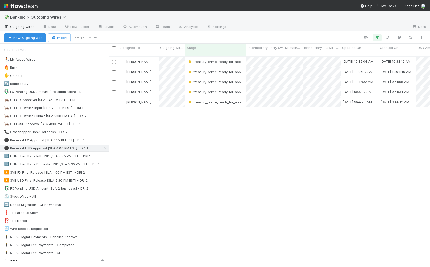
scroll to position [211, 317]
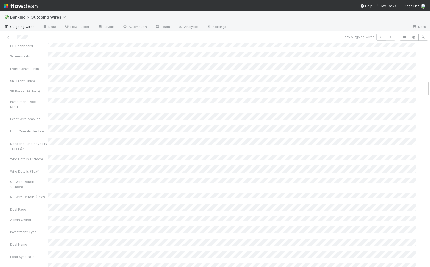
scroll to position [514, 0]
drag, startPoint x: 424, startPoint y: 55, endPoint x: 422, endPoint y: 85, distance: 30.5
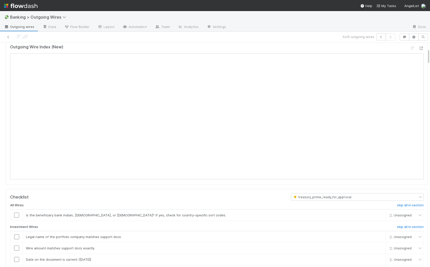
scroll to position [0, 0]
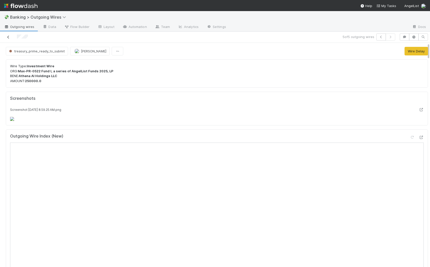
click at [8, 37] on icon at bounding box center [8, 37] width 5 height 3
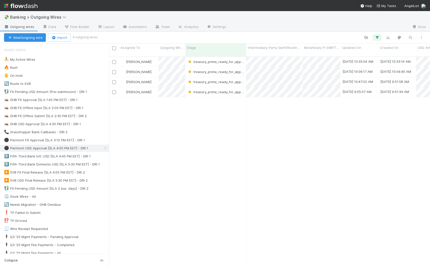
scroll to position [211, 317]
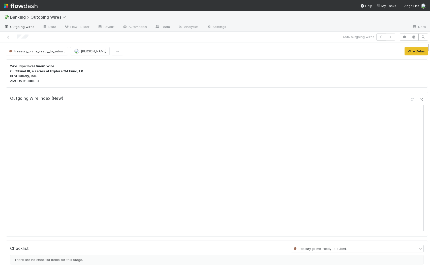
click at [12, 27] on span "Outgoing wires" at bounding box center [19, 26] width 30 height 5
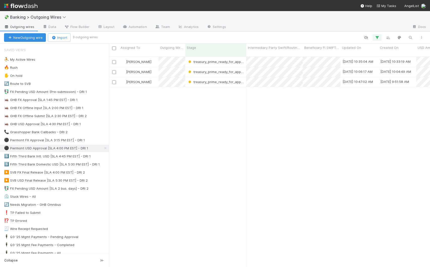
scroll to position [211, 317]
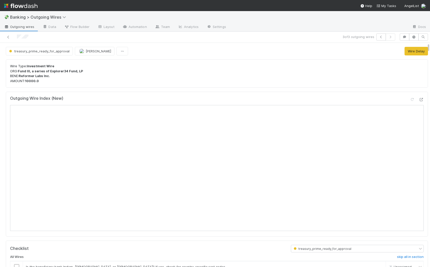
drag, startPoint x: 424, startPoint y: 49, endPoint x: 421, endPoint y: 44, distance: 5.0
click at [8, 38] on icon at bounding box center [8, 37] width 5 height 3
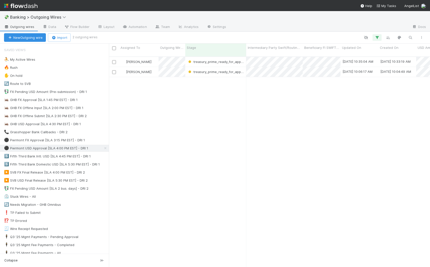
scroll to position [211, 317]
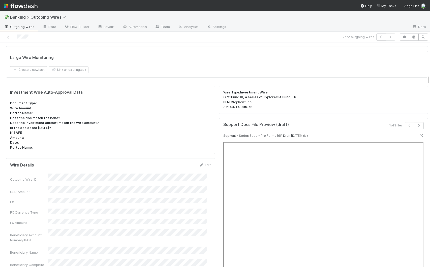
scroll to position [848, 0]
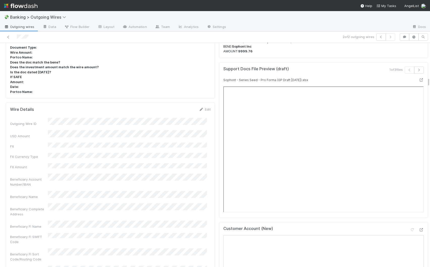
drag, startPoint x: 424, startPoint y: 54, endPoint x: 427, endPoint y: 101, distance: 46.9
click at [429, 89] on html "💸 Banking > Outgoing Wires Outgoing wires Data Flow Builder Layout Automation T…" at bounding box center [215, 133] width 430 height 267
click at [416, 70] on icon "button" at bounding box center [418, 70] width 5 height 3
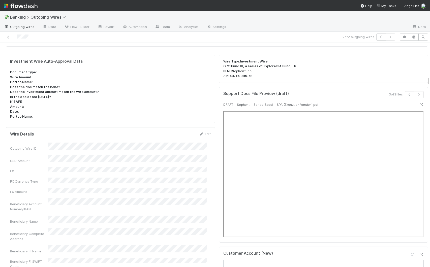
scroll to position [836, 0]
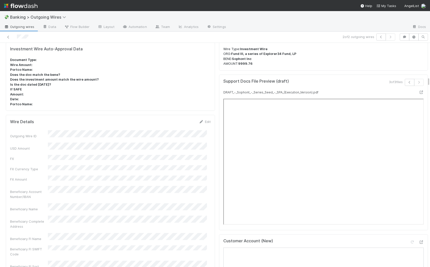
click at [407, 83] on icon "button" at bounding box center [409, 82] width 5 height 3
click at [405, 83] on button "button" at bounding box center [410, 82] width 10 height 7
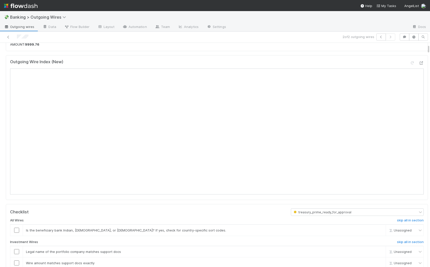
scroll to position [0, 0]
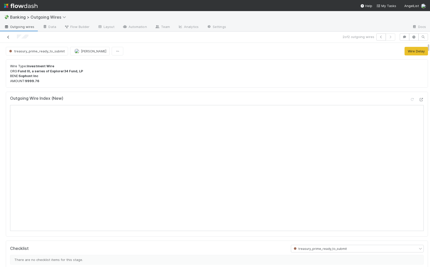
click at [7, 36] on icon at bounding box center [8, 37] width 5 height 3
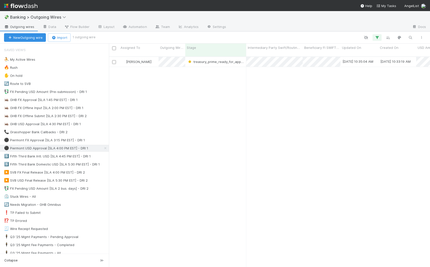
scroll to position [211, 317]
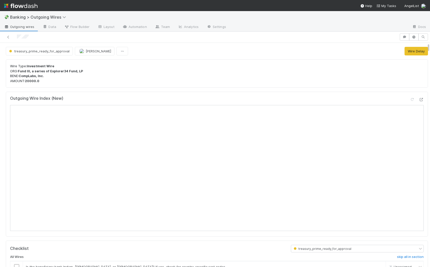
drag, startPoint x: 424, startPoint y: 48, endPoint x: 429, endPoint y: 26, distance: 22.9
click at [428, 25] on div "💸 Banking > Outgoing Wires Outgoing wires Data Flow Builder Layout Automation T…" at bounding box center [215, 139] width 430 height 256
click at [9, 37] on icon at bounding box center [8, 37] width 5 height 3
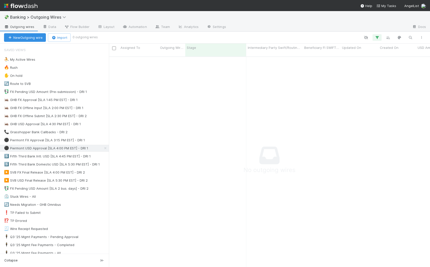
scroll to position [4, 4]
click at [79, 164] on div "5️⃣ Fifth Third Bank Domestic USD [SLA 5:30 PM EST] - DRI 1" at bounding box center [52, 164] width 96 height 6
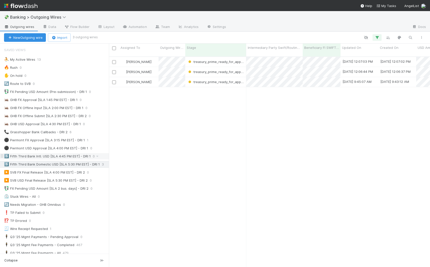
scroll to position [211, 317]
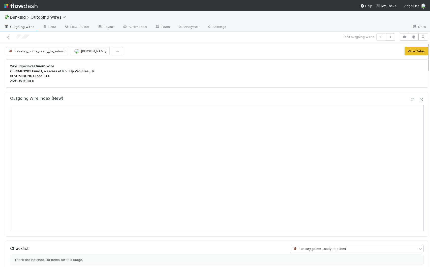
click at [8, 37] on icon at bounding box center [8, 37] width 5 height 3
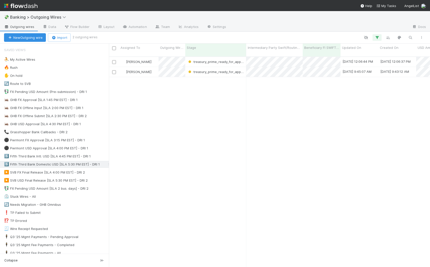
scroll to position [211, 317]
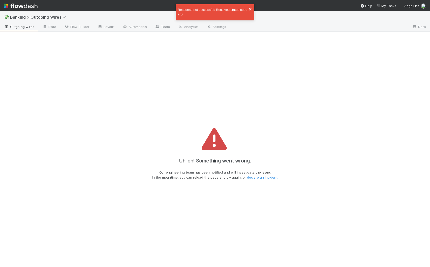
click at [251, 9] on icon "close" at bounding box center [251, 9] width 4 height 4
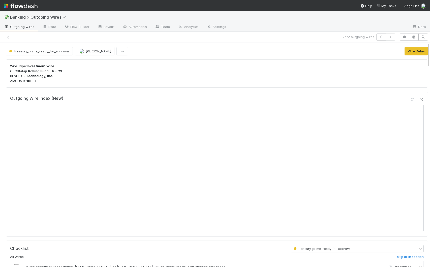
click at [339, 25] on div at bounding box center [319, 27] width 178 height 8
click at [151, 73] on p "Wire Type: Investment Wire ORG: Balaji Rolling Fund, LP - C3 BENE: TSL Technolo…" at bounding box center [216, 74] width 413 height 20
click at [7, 36] on icon at bounding box center [8, 37] width 5 height 3
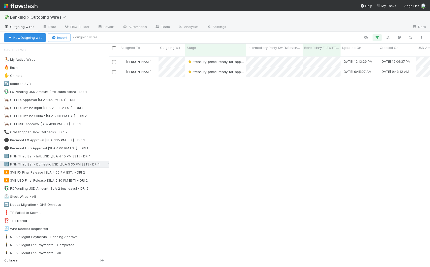
scroll to position [211, 317]
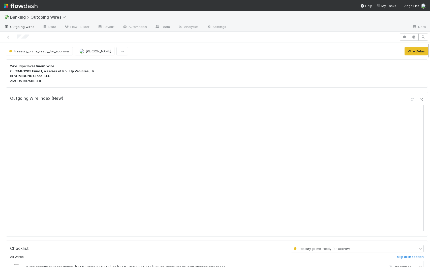
drag, startPoint x: 424, startPoint y: 53, endPoint x: 424, endPoint y: 45, distance: 8.6
click at [249, 61] on div "Wire Type: Investment Wire ORG: MI-1203 Fund I, a series of Roll Up Vehicles, L…" at bounding box center [217, 73] width 422 height 28
drag, startPoint x: 424, startPoint y: 52, endPoint x: 424, endPoint y: 58, distance: 6.6
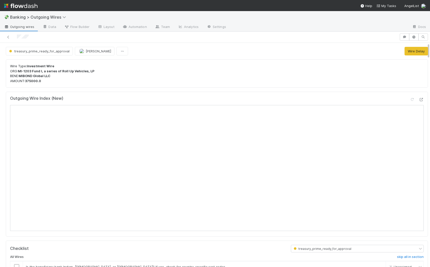
drag, startPoint x: 424, startPoint y: 53, endPoint x: 425, endPoint y: 61, distance: 7.6
click at [425, 61] on div "treasury_prime_ready_for_approval Giang Nguyen Wire Delay Wire Type: Investment…" at bounding box center [215, 155] width 430 height 224
drag, startPoint x: 425, startPoint y: 61, endPoint x: 433, endPoint y: 61, distance: 8.3
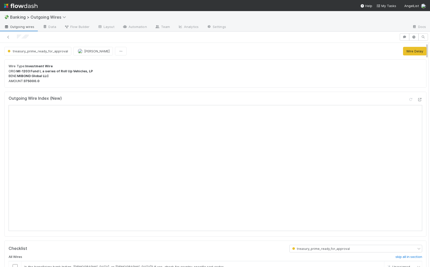
click at [429, 61] on html "💸 Banking > Outgoing Wires Outgoing wires Data Flow Builder Layout Automation T…" at bounding box center [215, 133] width 430 height 267
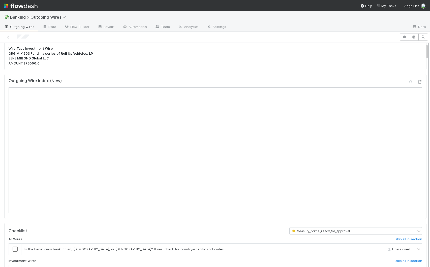
click at [423, 54] on div "treasury_prime_ready_for_approval Giang Nguyen Wire Delay Wire Type: Investment…" at bounding box center [215, 155] width 430 height 224
drag, startPoint x: 423, startPoint y: 54, endPoint x: 423, endPoint y: 50, distance: 3.5
click at [428, 50] on div at bounding box center [428, 155] width 0 height 224
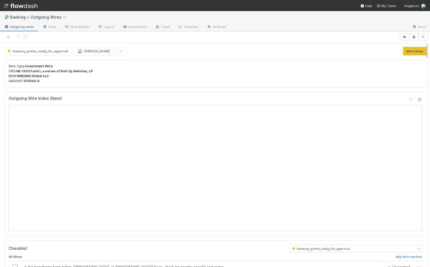
drag, startPoint x: 423, startPoint y: 52, endPoint x: 423, endPoint y: 48, distance: 3.8
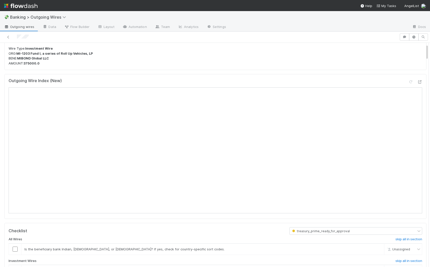
scroll to position [11, 0]
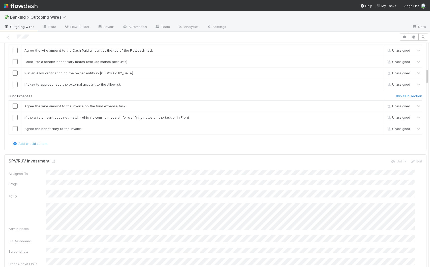
scroll to position [358, 0]
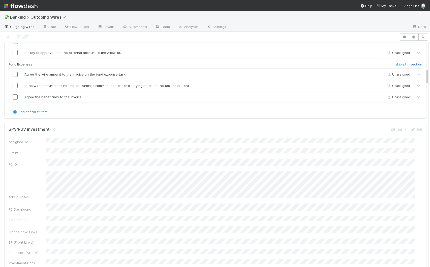
drag, startPoint x: 422, startPoint y: 48, endPoint x: 428, endPoint y: 73, distance: 25.5
click at [428, 73] on div "💸 Banking > Outgoing Wires Outgoing wires Data Flow Builder Layout Automation T…" at bounding box center [215, 139] width 430 height 256
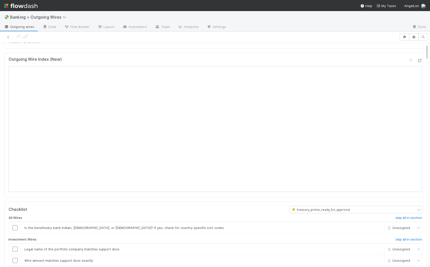
scroll to position [18, 0]
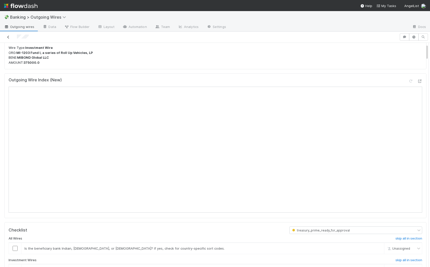
click at [10, 36] on icon at bounding box center [8, 37] width 5 height 3
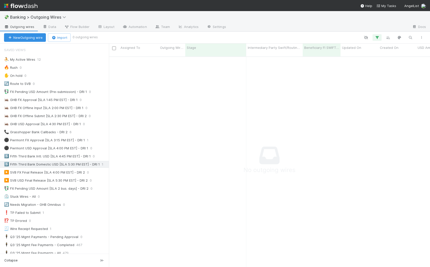
scroll to position [4, 4]
click at [98, 140] on div "⚫ Piermont FX Approval [SLA 3:15 PM EST] - DRI 1 1" at bounding box center [56, 140] width 105 height 6
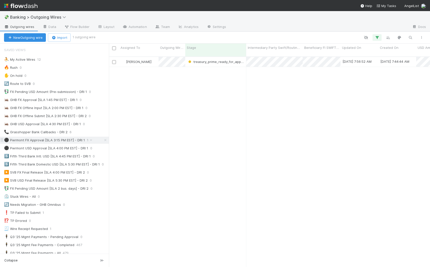
scroll to position [211, 317]
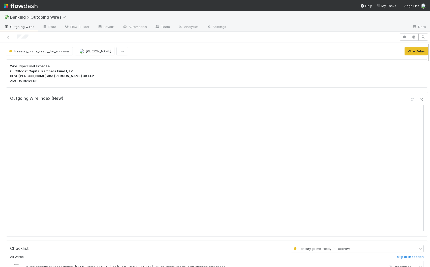
click at [8, 37] on icon at bounding box center [8, 37] width 5 height 3
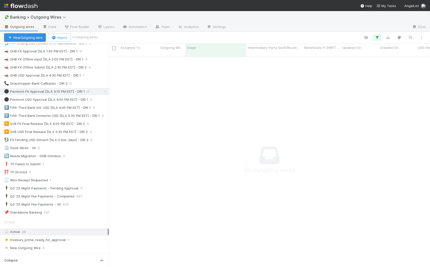
scroll to position [23, 0]
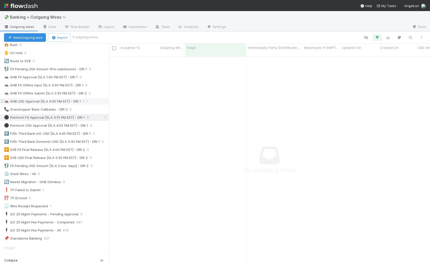
click at [96, 102] on div "🦗 GHB USD Approval [SLA 4:30 PM EST] - DRI 1 1" at bounding box center [56, 101] width 105 height 6
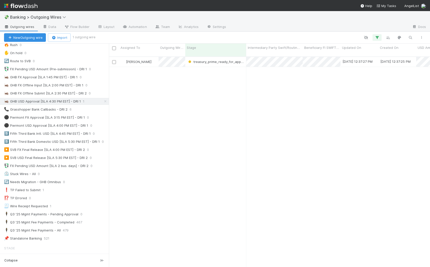
scroll to position [211, 317]
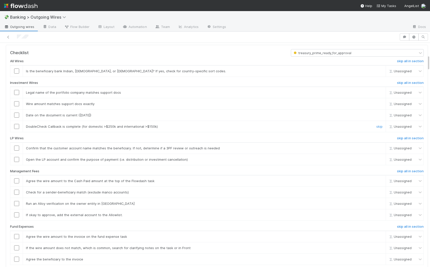
scroll to position [140, 0]
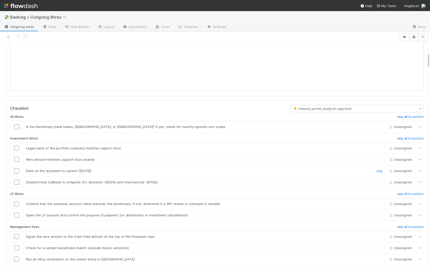
click at [20, 168] on div at bounding box center [16, 170] width 12 height 5
click at [17, 168] on input "checkbox" at bounding box center [16, 170] width 5 height 5
click at [18, 157] on input "checkbox" at bounding box center [16, 159] width 5 height 5
click at [17, 146] on input "checkbox" at bounding box center [16, 148] width 5 height 5
click at [17, 169] on input "checkbox" at bounding box center [16, 170] width 5 height 5
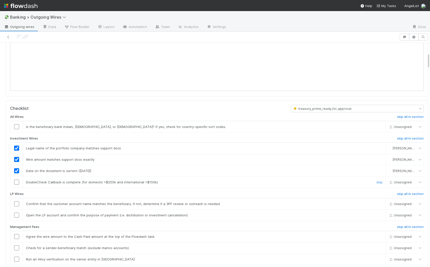
click at [376, 180] on link "skip" at bounding box center [379, 182] width 6 height 4
click at [376, 125] on link "skip" at bounding box center [379, 127] width 6 height 4
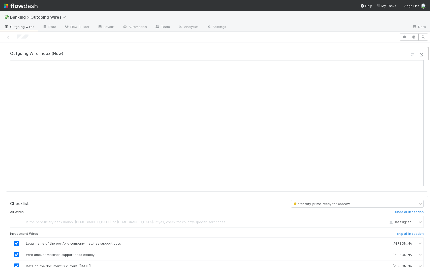
scroll to position [24, 0]
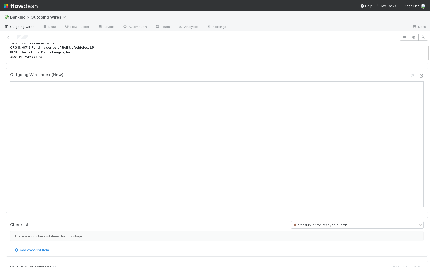
click at [15, 24] on span "Outgoing wires" at bounding box center [19, 26] width 30 height 5
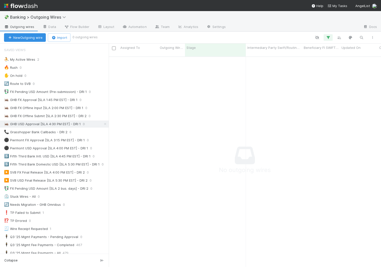
scroll to position [214, 273]
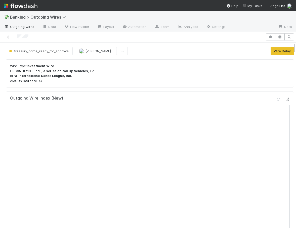
click at [194, 65] on p "Wire Type: Investment Wire ORG: IN-0713 Fund I, a series of Roll Up Vehicles, L…" at bounding box center [150, 74] width 280 height 20
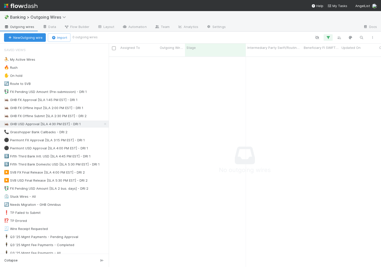
scroll to position [214, 273]
click at [100, 92] on div "💱 FX Pending USD Amount (Pre-submission) - DRI 1 1" at bounding box center [56, 92] width 105 height 6
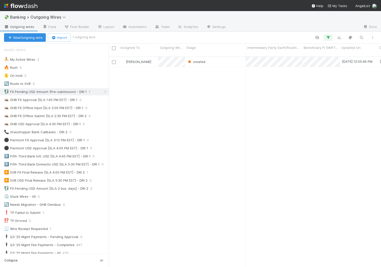
scroll to position [214, 273]
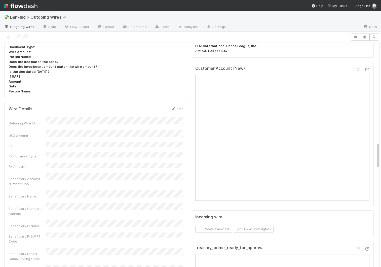
scroll to position [849, 0]
click at [13, 25] on span "Outgoing wires" at bounding box center [19, 26] width 30 height 5
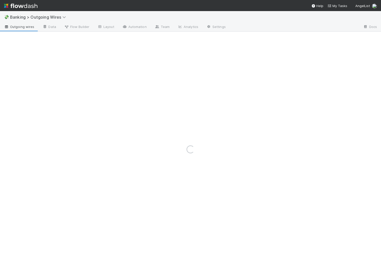
click at [296, 20] on div "💸 Banking > Outgoing Wires" at bounding box center [190, 17] width 381 height 12
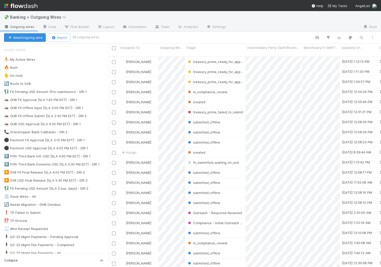
scroll to position [214, 273]
click at [296, 38] on icon "button" at bounding box center [361, 37] width 5 height 5
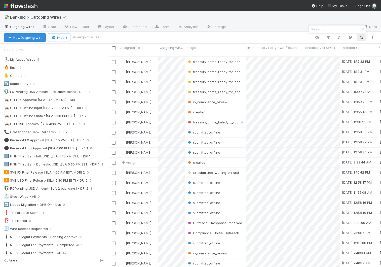
click at [296, 31] on div at bounding box center [338, 29] width 56 height 8
click at [296, 27] on input at bounding box center [335, 29] width 50 height 6
paste input "$247,778.57"
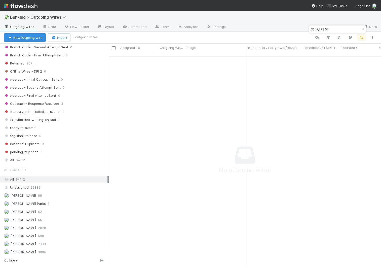
scroll to position [486, 0]
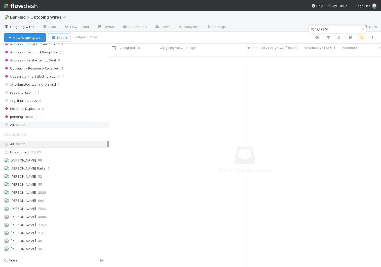
click at [31, 125] on div "All 64112" at bounding box center [56, 125] width 104 height 6
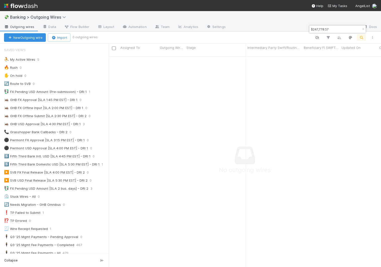
click at [296, 28] on input "$247,778.57" at bounding box center [335, 29] width 50 height 6
type input "247,778.57"
click at [296, 28] on icon "button" at bounding box center [363, 29] width 5 height 3
click at [98, 123] on div "🦗 GHB USD Approval [SLA 4:30 PM EST] - DRI 1 3" at bounding box center [56, 124] width 105 height 6
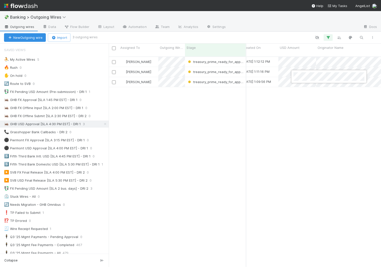
click at [296, 37] on div at bounding box center [190, 133] width 381 height 267
click at [296, 36] on icon "button" at bounding box center [361, 37] width 5 height 5
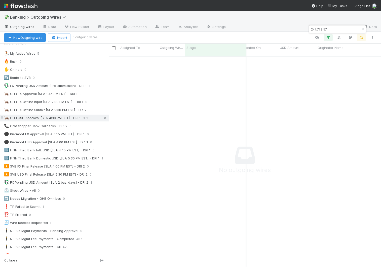
type input "247,778.57"
click at [105, 118] on icon at bounding box center [105, 117] width 5 height 3
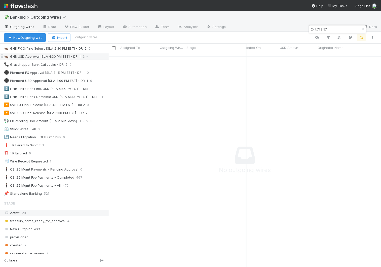
click at [43, 213] on div "Active 28" at bounding box center [56, 213] width 104 height 6
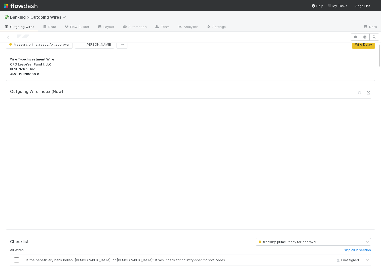
scroll to position [8, 0]
click at [17, 28] on span "Outgoing wires" at bounding box center [19, 26] width 30 height 5
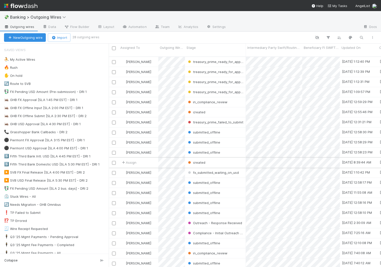
scroll to position [214, 273]
click at [99, 126] on div "🦗 GHB USD Approval [SLA 4:30 PM EST] - DRI 1 3" at bounding box center [56, 124] width 105 height 6
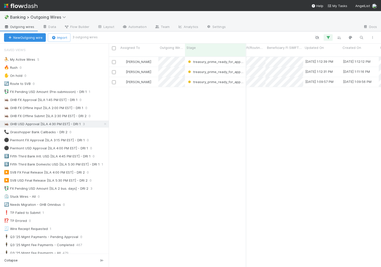
scroll to position [0, 11]
click at [296, 36] on icon "button" at bounding box center [328, 37] width 5 height 5
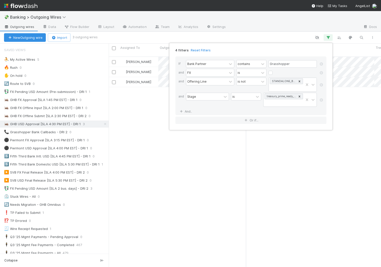
click at [296, 37] on div "4 filters Reset Filters If Bank Partner contains Grasshopper and FX is and Offe…" at bounding box center [190, 133] width 381 height 267
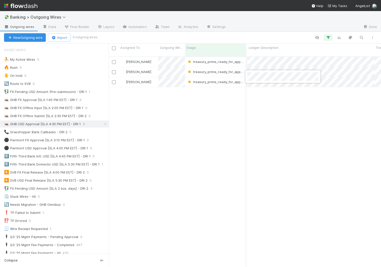
click at [275, 97] on div at bounding box center [190, 133] width 381 height 267
click at [124, 126] on div at bounding box center [190, 133] width 381 height 267
click at [105, 125] on icon at bounding box center [105, 123] width 5 height 3
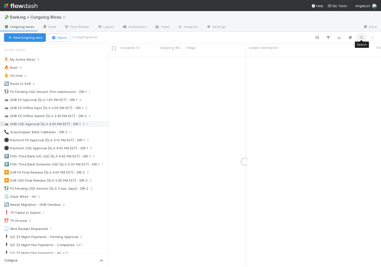
click at [296, 37] on icon "button" at bounding box center [361, 37] width 5 height 5
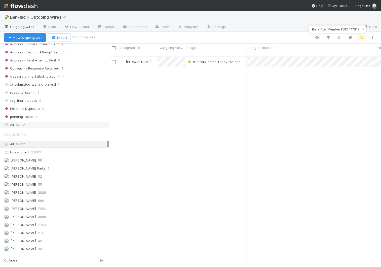
type input "Wire to International Dance League, Inc., JPMorgan Chase Bank, N.A. Member FDIC…"
click at [42, 124] on div "All 64112" at bounding box center [56, 125] width 104 height 6
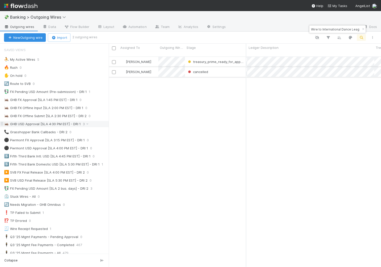
click at [230, 69] on div "cancelled" at bounding box center [215, 72] width 61 height 10
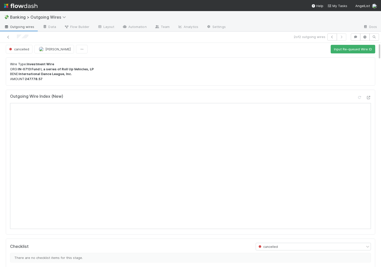
scroll to position [3, 0]
click at [296, 98] on icon at bounding box center [368, 96] width 5 height 3
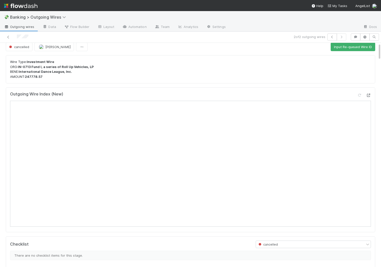
scroll to position [0, 0]
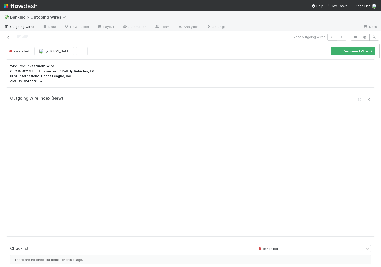
click at [7, 37] on icon at bounding box center [8, 37] width 5 height 3
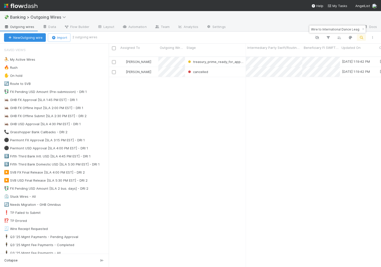
scroll to position [214, 273]
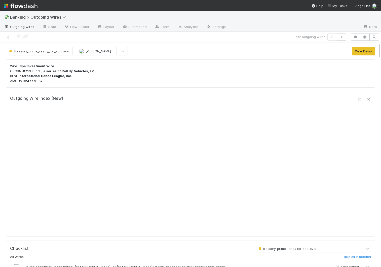
click at [13, 25] on span "Outgoing wires" at bounding box center [19, 26] width 30 height 5
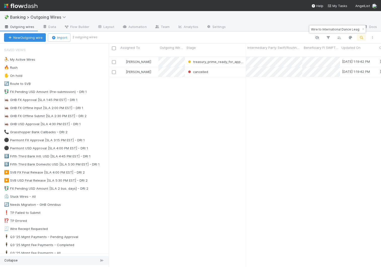
scroll to position [0, 0]
click at [296, 30] on icon "button" at bounding box center [363, 29] width 5 height 3
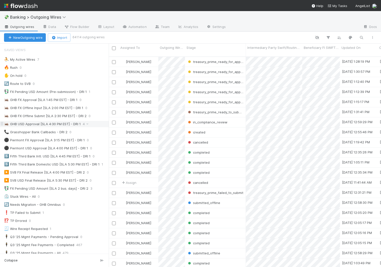
click at [95, 125] on div "🦗 GHB USD Approval [SLA 4:30 PM EST] - DRI 1 4" at bounding box center [56, 124] width 105 height 6
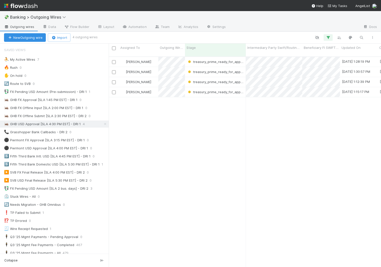
scroll to position [214, 273]
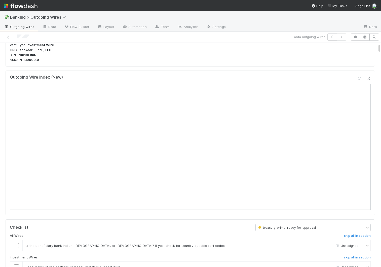
scroll to position [0, 2]
click at [9, 36] on icon at bounding box center [8, 37] width 5 height 3
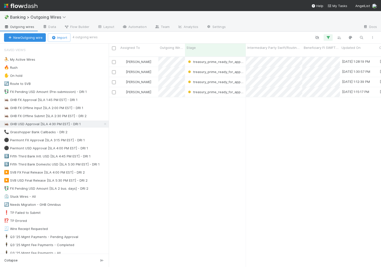
scroll to position [0, 0]
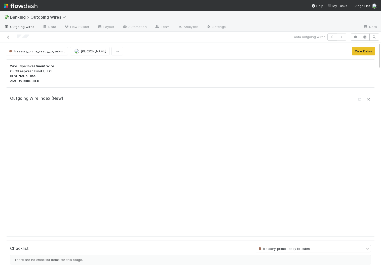
click at [7, 37] on icon at bounding box center [8, 37] width 5 height 3
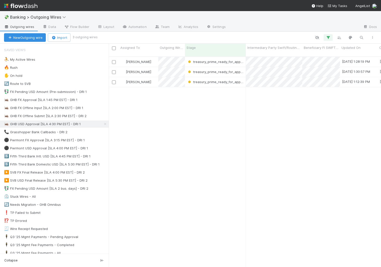
scroll to position [214, 273]
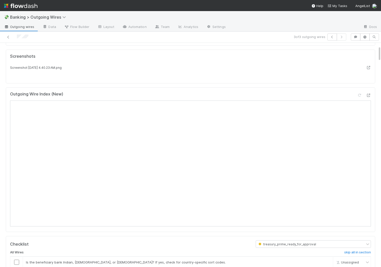
scroll to position [42, 0]
click at [9, 37] on icon at bounding box center [8, 37] width 5 height 3
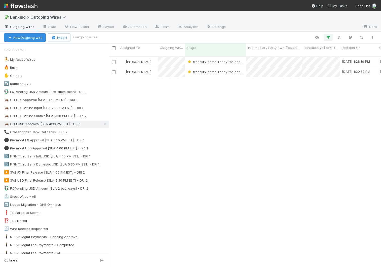
scroll to position [214, 273]
click at [99, 167] on div "5️⃣ Fifth Third Bank Domestic USD [SLA 5:30 PM EST] - DRI 1" at bounding box center [52, 164] width 96 height 6
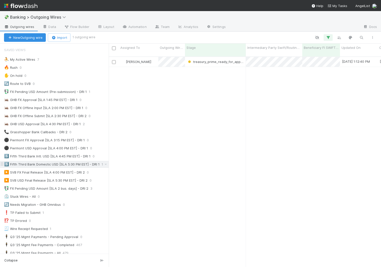
scroll to position [214, 273]
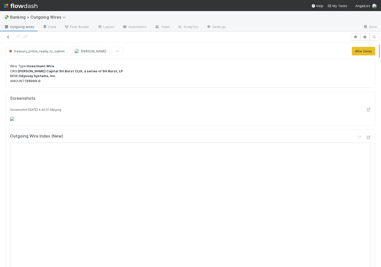
click at [10, 35] on link at bounding box center [8, 37] width 5 height 5
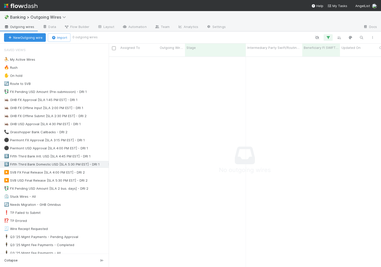
scroll to position [0, 0]
click at [94, 126] on div "🦗 GHB USD Approval [SLA 4:30 PM EST] - DRI 1 2" at bounding box center [56, 124] width 105 height 6
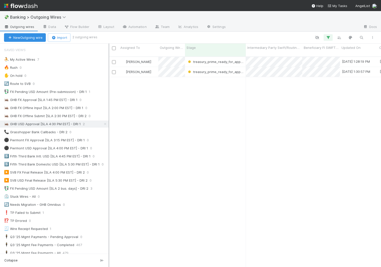
scroll to position [214, 273]
click at [151, 145] on div "Giang Nguyen treasury_prime_ready_for_approval 8/14/25, 1:28:19 PM 8/14/25, 1:2…" at bounding box center [245, 164] width 273 height 214
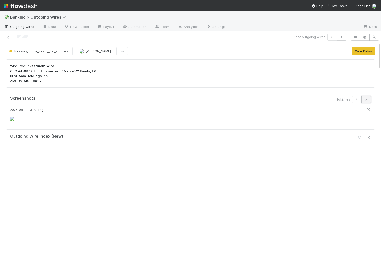
click at [296, 100] on icon "button" at bounding box center [366, 99] width 5 height 3
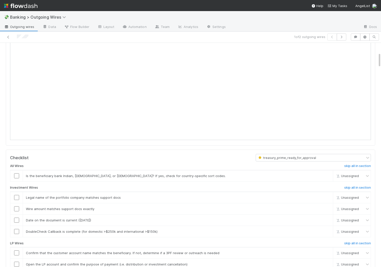
scroll to position [143, 0]
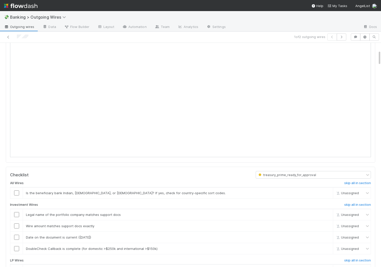
scroll to position [106, 0]
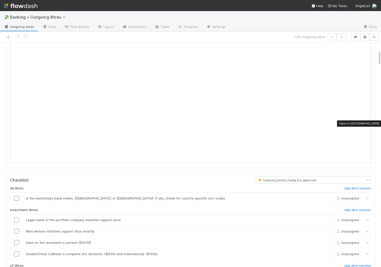
click at [296, 33] on icon at bounding box center [368, 31] width 5 height 3
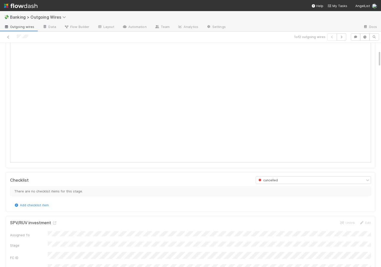
scroll to position [0, 0]
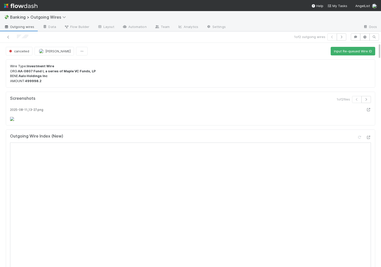
click at [13, 28] on span "Outgoing wires" at bounding box center [19, 26] width 30 height 5
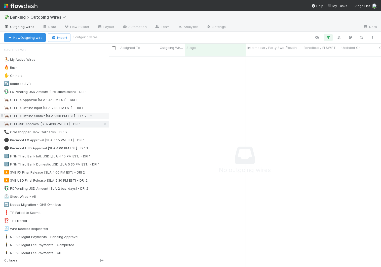
scroll to position [0, 0]
click at [97, 126] on div "🦗 GHB USD Approval [SLA 4:30 PM EST] - DRI 1 3" at bounding box center [56, 124] width 105 height 6
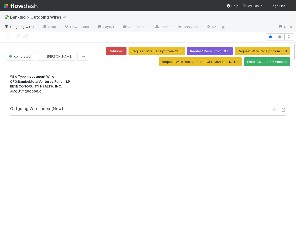
scroll to position [0, 0]
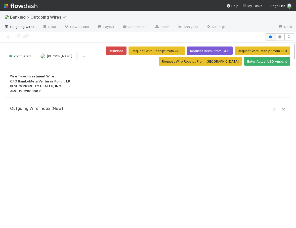
click at [269, 36] on icon "button" at bounding box center [271, 37] width 5 height 3
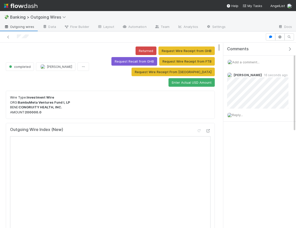
click at [289, 51] on icon "button" at bounding box center [290, 49] width 5 height 4
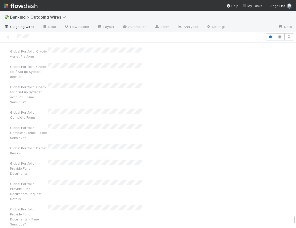
scroll to position [5514, 0]
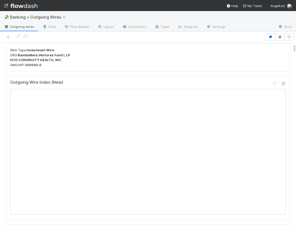
scroll to position [0, 0]
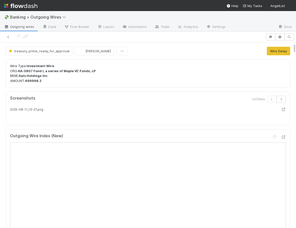
scroll to position [10, 0]
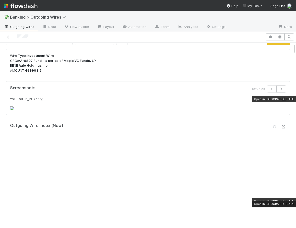
click at [284, 100] on icon at bounding box center [283, 99] width 5 height 3
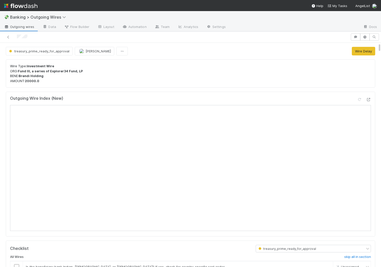
click at [78, 77] on p "Wire Type: Investment Wire ORG: Fund III, a series of Explorer34 Fund, LP BENE:…" at bounding box center [190, 74] width 361 height 20
